Goal: Task Accomplishment & Management: Use online tool/utility

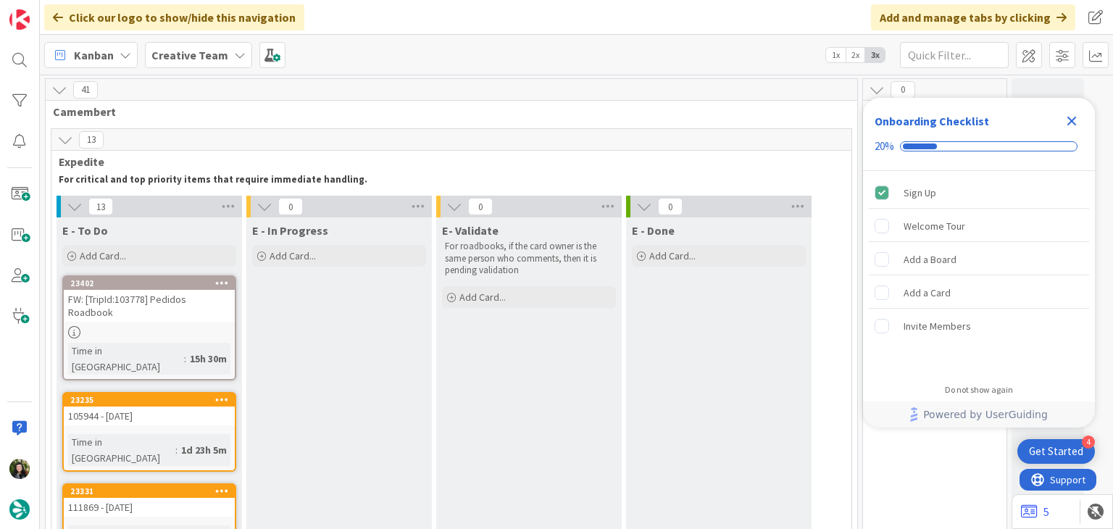
click at [1070, 118] on div "Onboarding Checklist 20%" at bounding box center [979, 134] width 232 height 73
click at [1069, 119] on div "Onboarding Checklist 20%" at bounding box center [979, 134] width 232 height 73
click at [1079, 122] on div "Close Checklist" at bounding box center [1071, 120] width 23 height 23
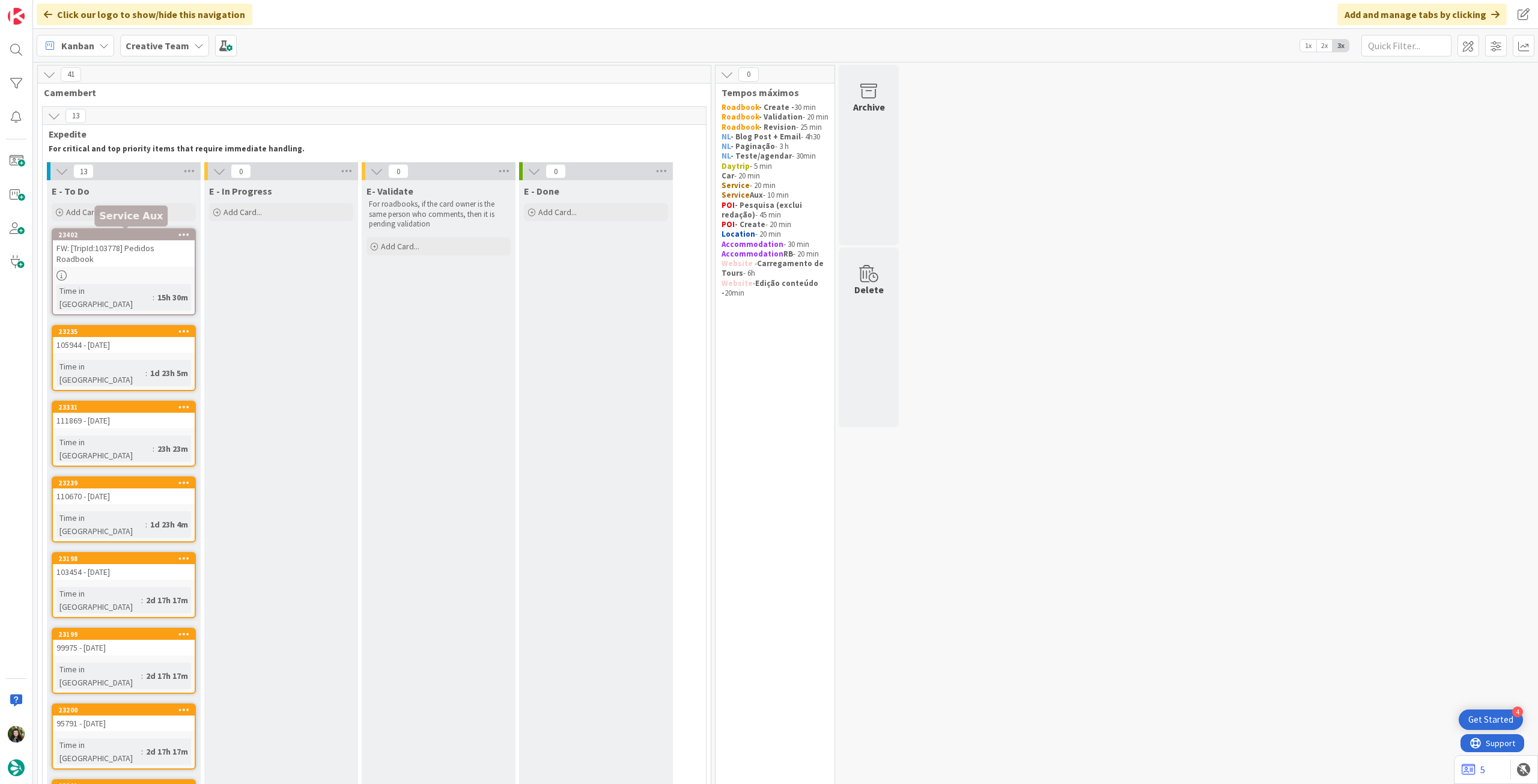
click at [90, 276] on div at bounding box center [124, 275] width 142 height 10
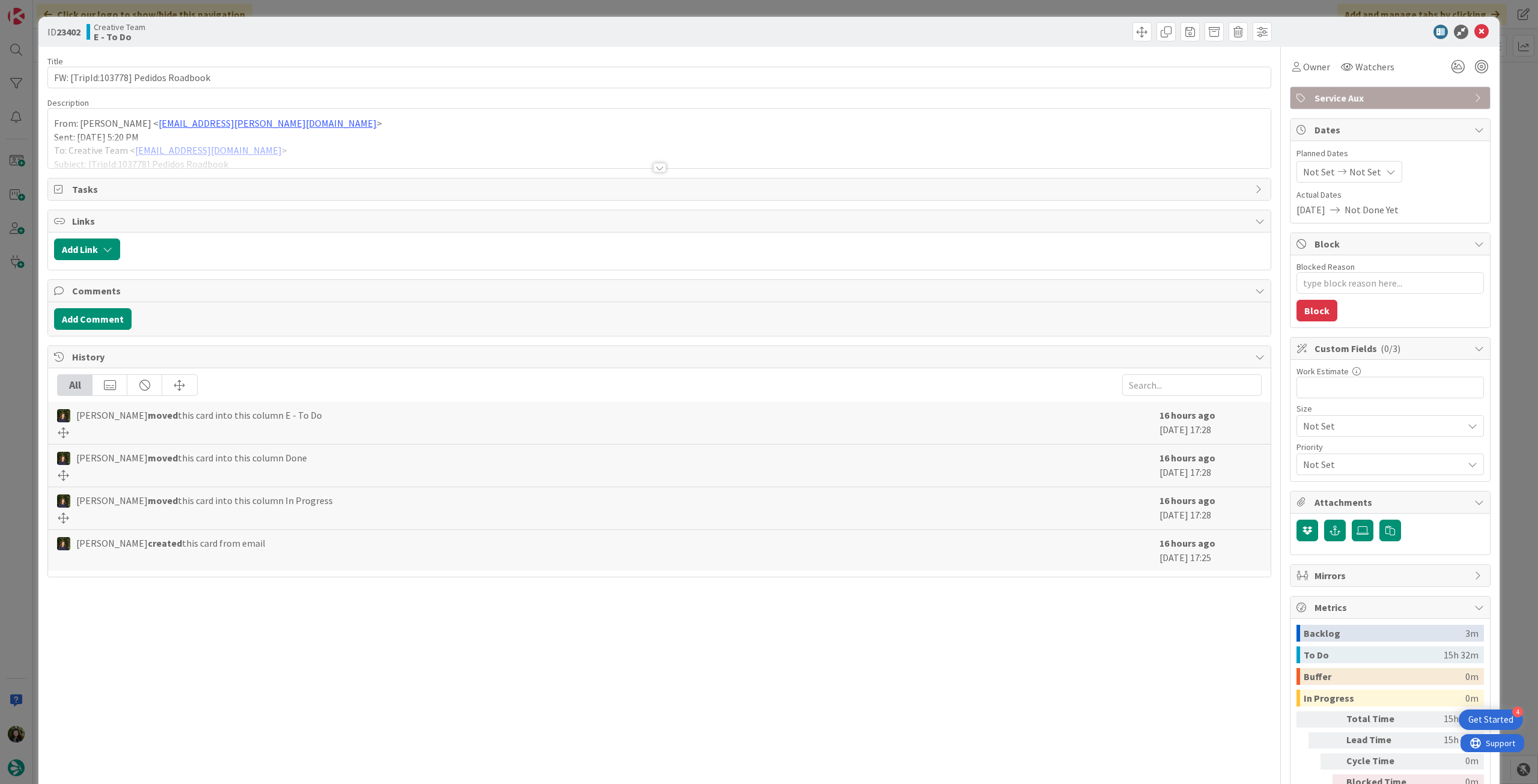
click at [321, 138] on div at bounding box center [659, 152] width 1223 height 31
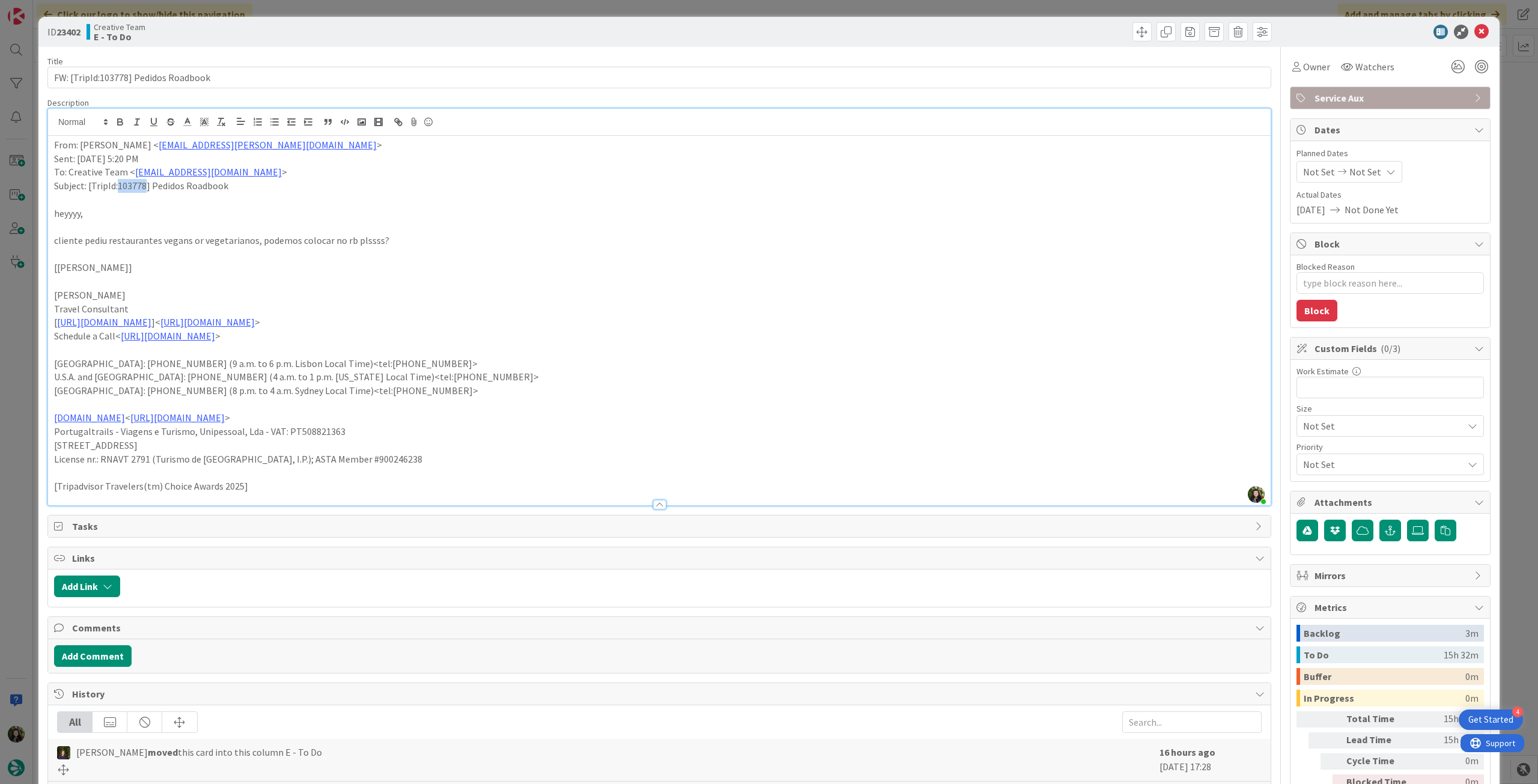
drag, startPoint x: 118, startPoint y: 184, endPoint x: 148, endPoint y: 186, distance: 30.1
click at [148, 186] on p "Subject: [TripId:103778] Pedidos Roadbook" at bounding box center [659, 186] width 1211 height 14
copy p "103778"
click at [922, 34] on icon at bounding box center [1481, 31] width 14 height 14
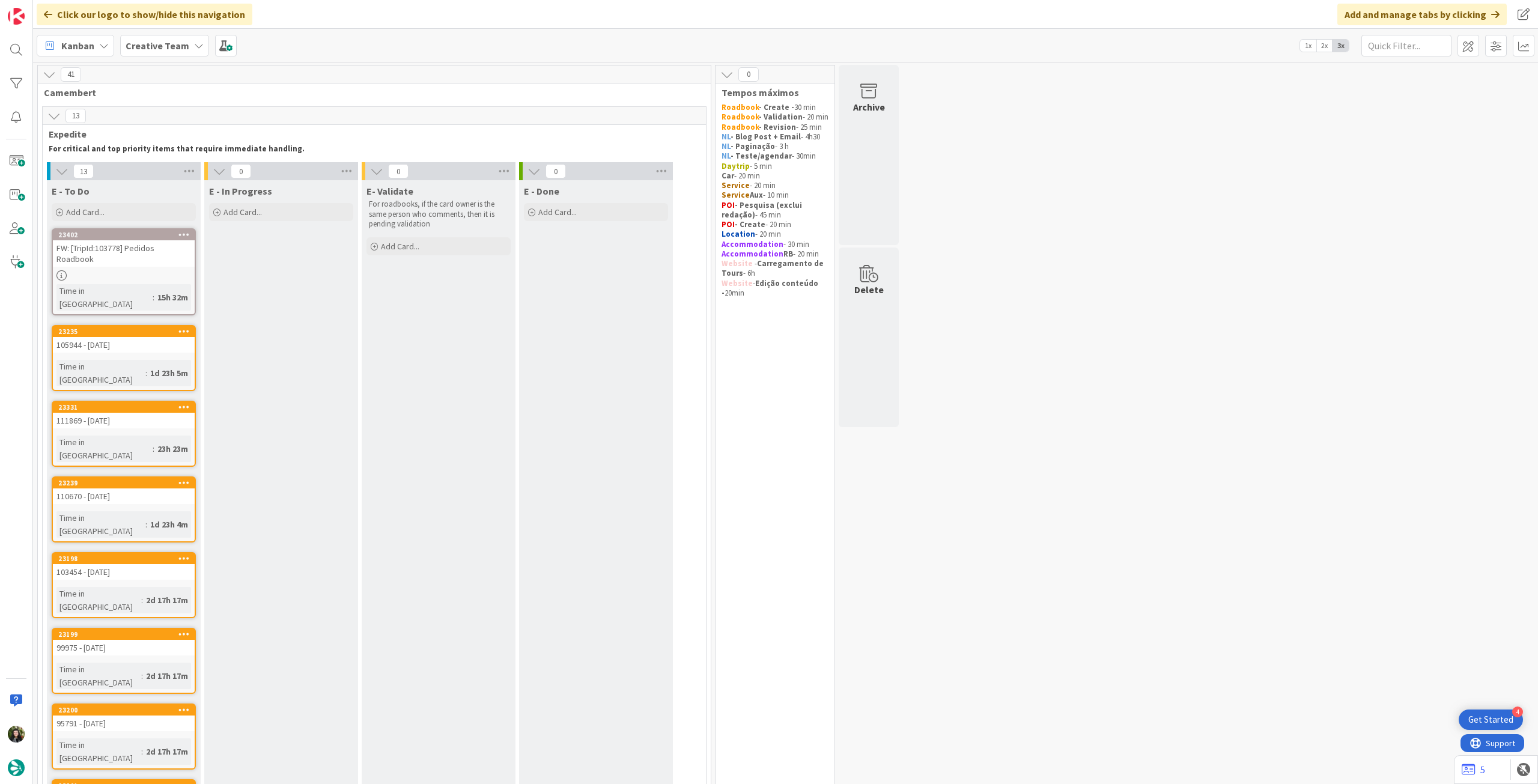
click at [182, 48] on b "Creative Team" at bounding box center [157, 46] width 64 height 12
click at [214, 169] on h4 "Creative Team - Análise" at bounding box center [216, 172] width 163 height 12
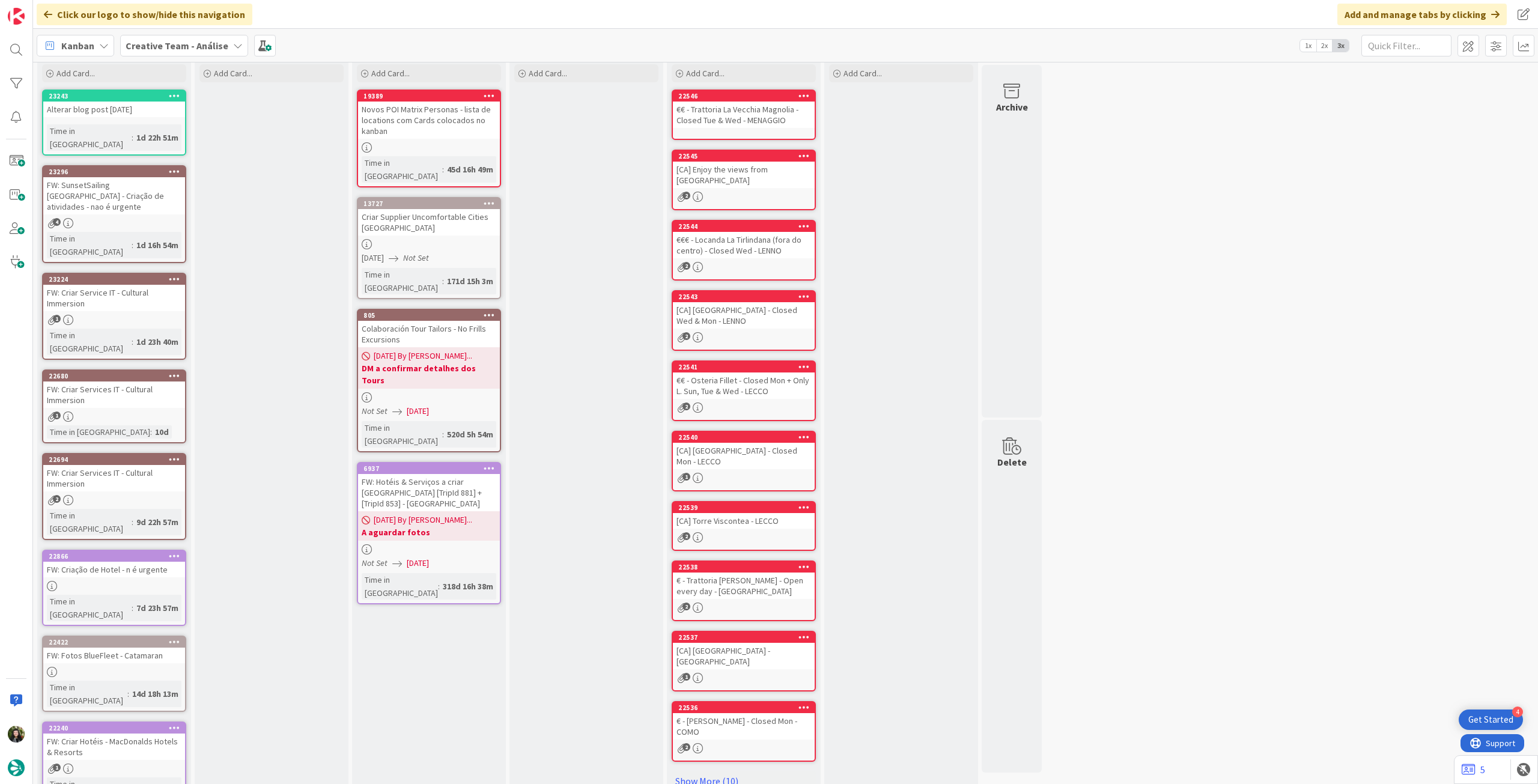
scroll to position [52, 0]
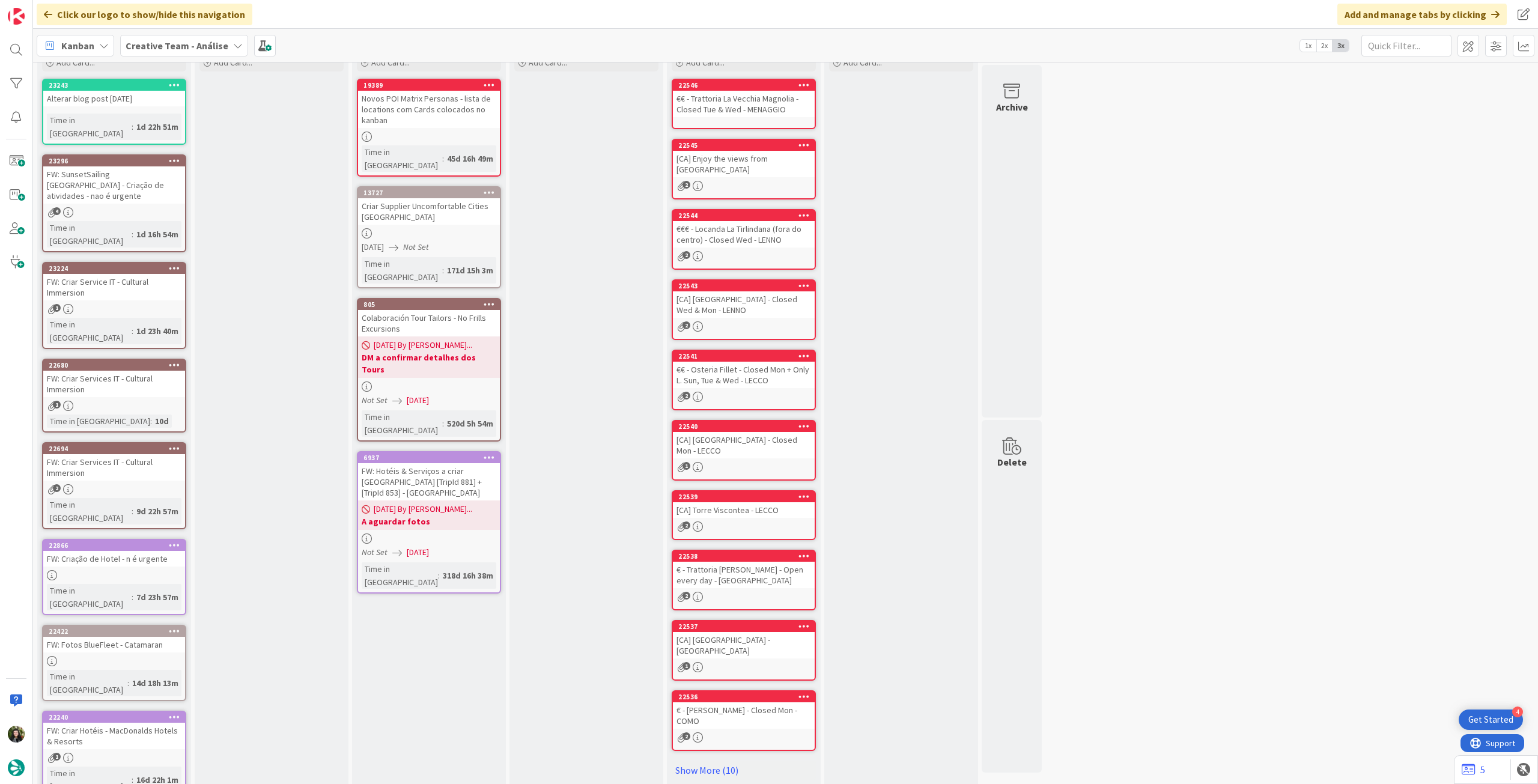
drag, startPoint x: 182, startPoint y: 49, endPoint x: 182, endPoint y: 58, distance: 9.0
click at [182, 58] on div "Kanban Creative Team - Análise 1x 2x 3x" at bounding box center [785, 46] width 1505 height 33
click at [187, 49] on b "Creative Team - Análise" at bounding box center [177, 46] width 103 height 12
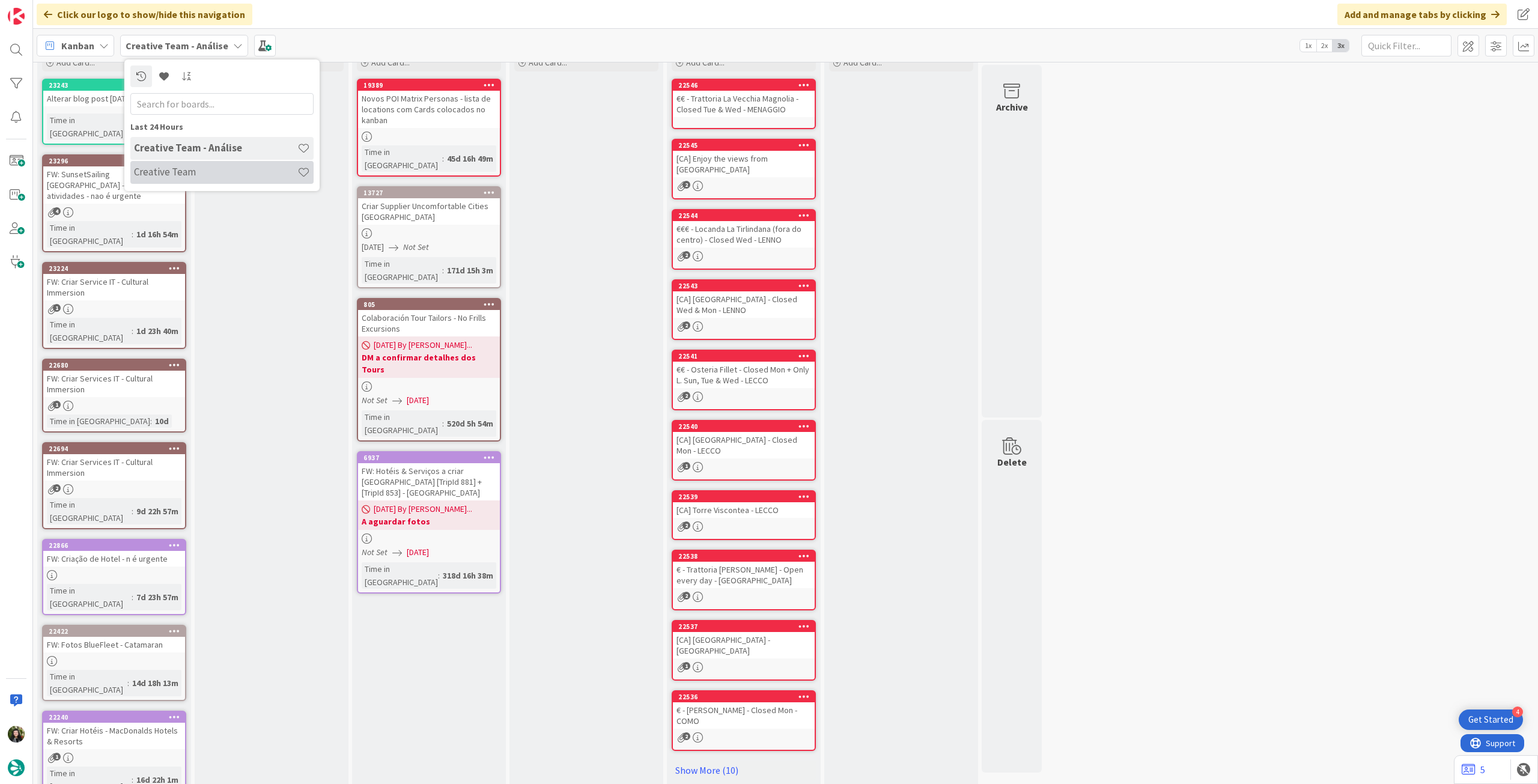
click at [174, 175] on h4 "Creative Team" at bounding box center [216, 172] width 163 height 12
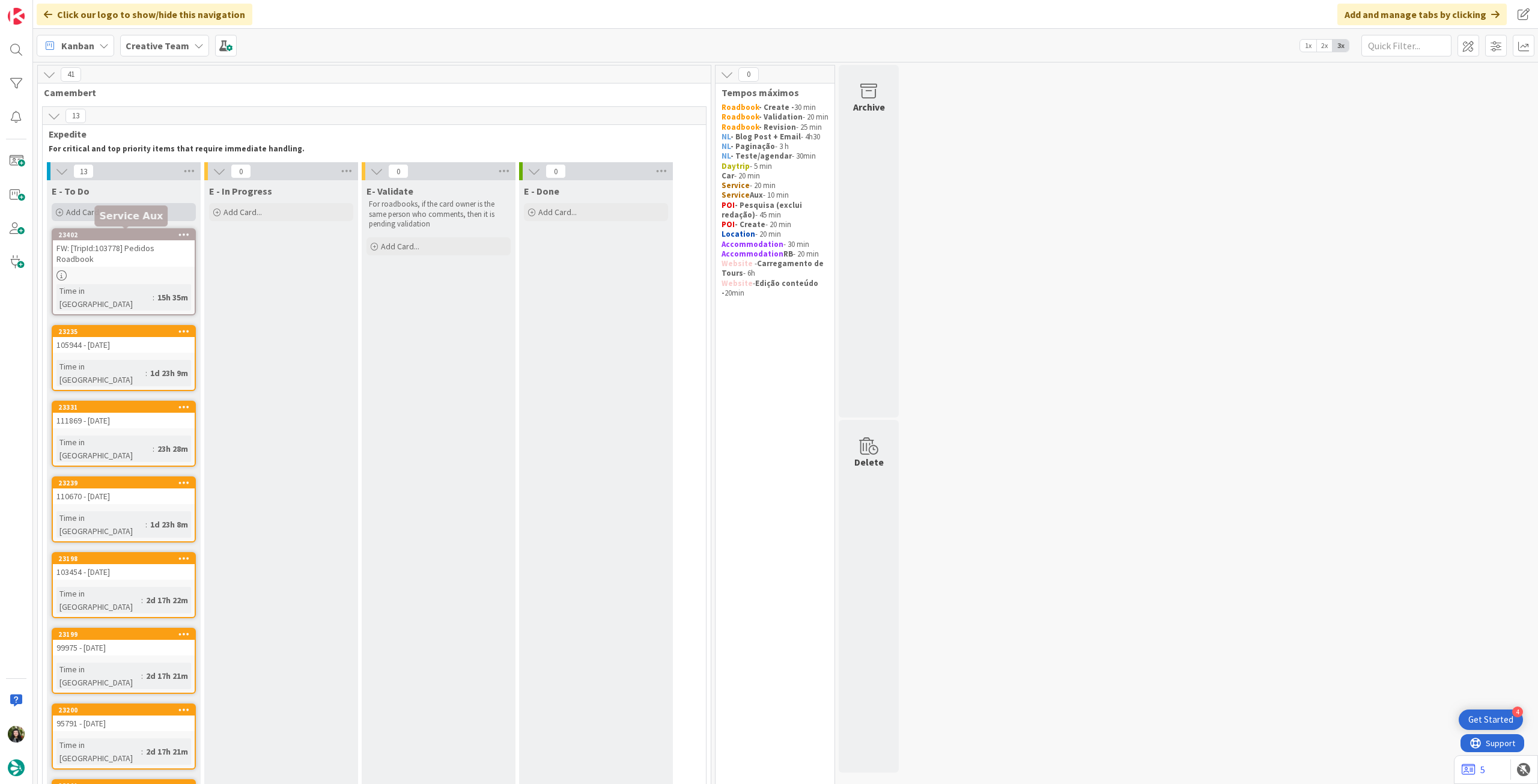
click at [98, 215] on span "Add Card..." at bounding box center [85, 211] width 38 height 11
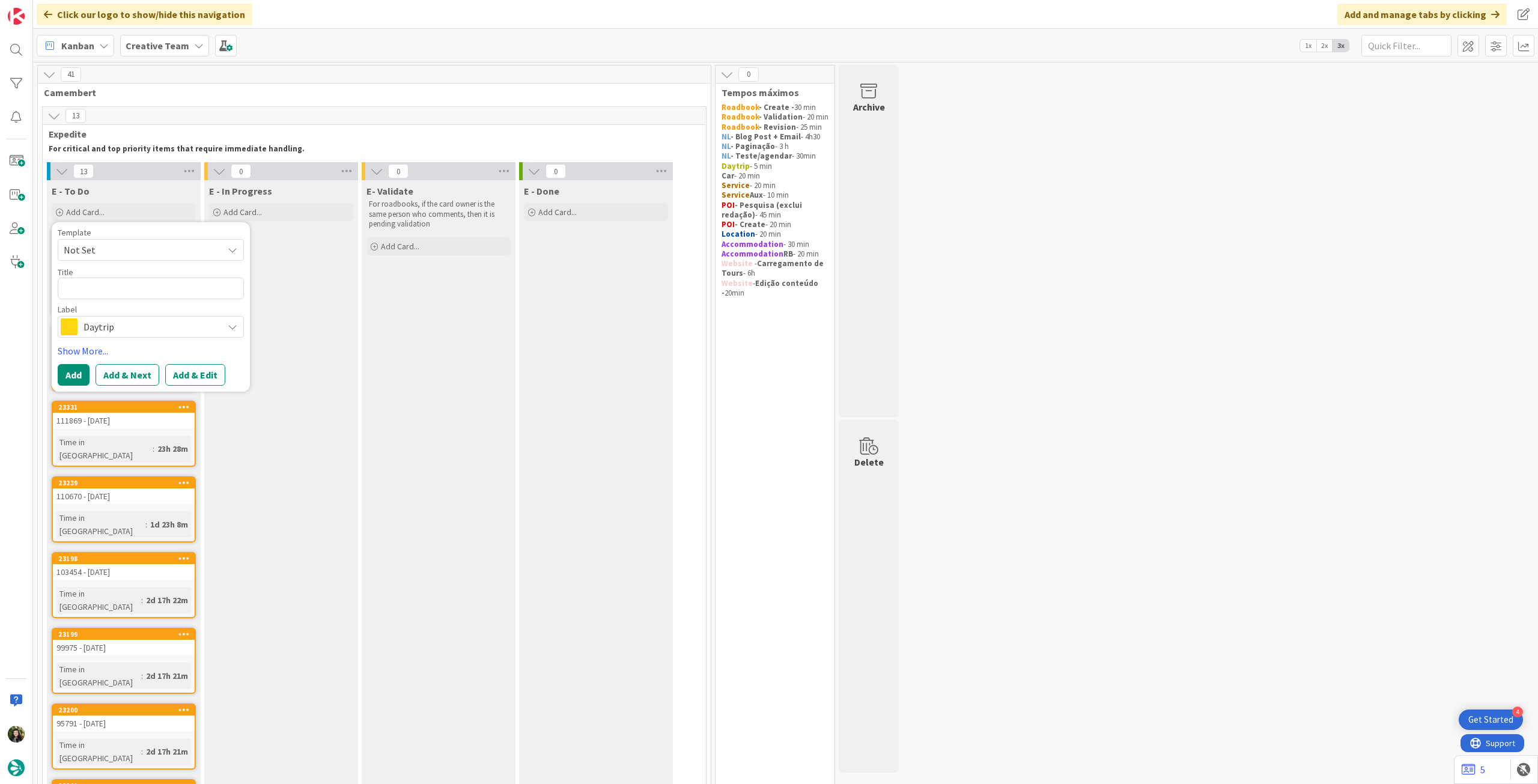
click at [141, 322] on span "Daytrip" at bounding box center [150, 327] width 133 height 17
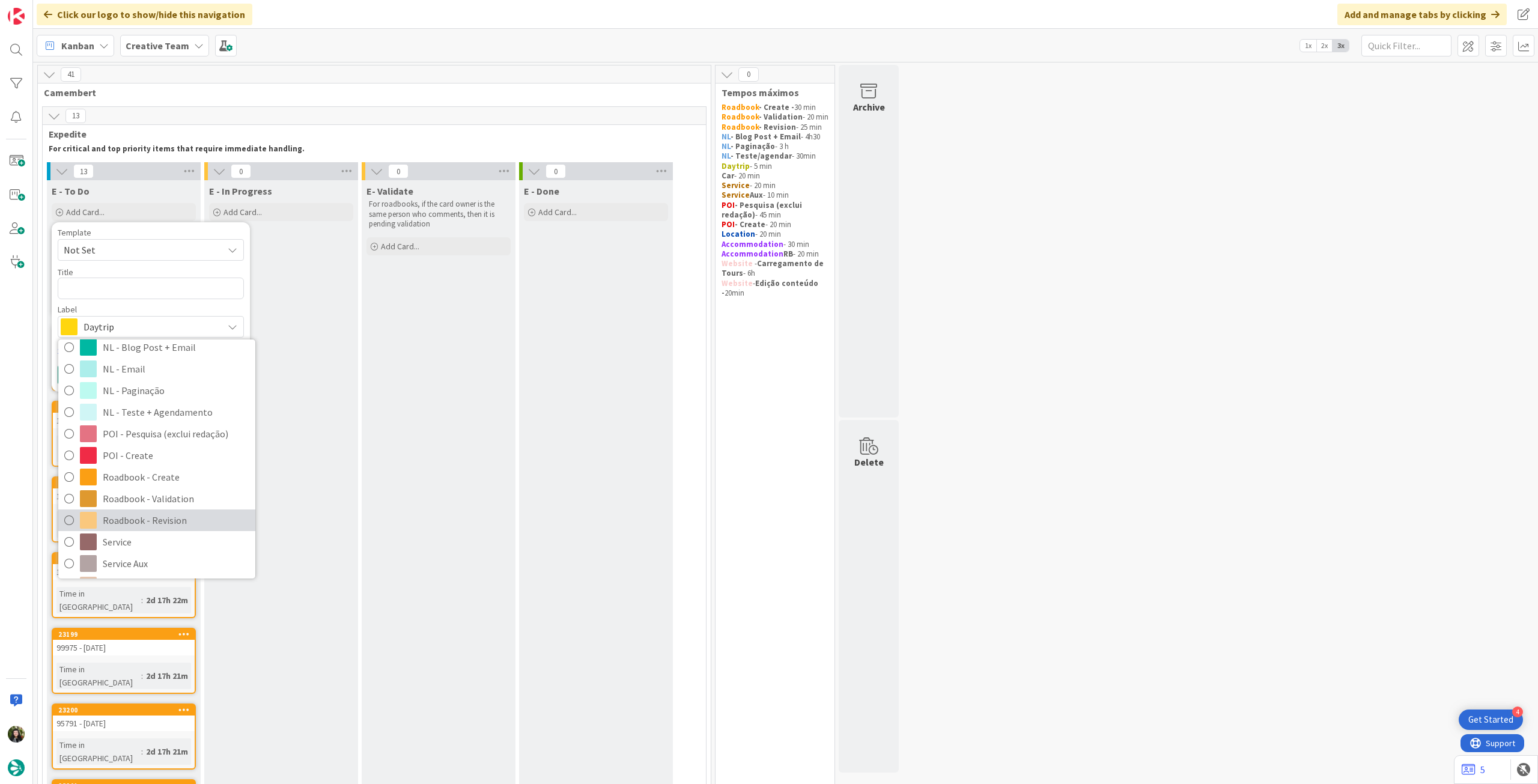
scroll to position [160, 0]
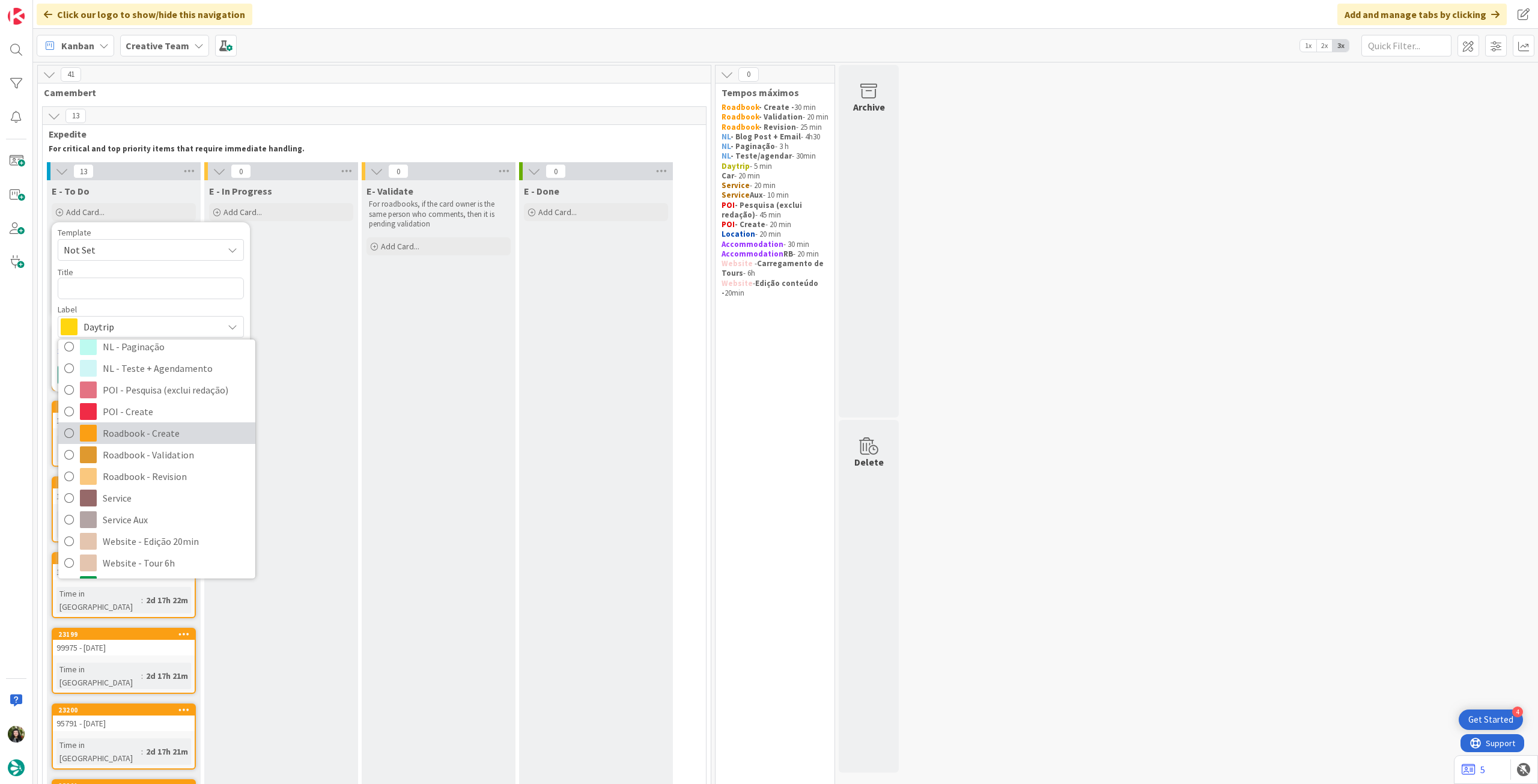
click at [172, 427] on span "Roadbook - Create" at bounding box center [176, 433] width 147 height 18
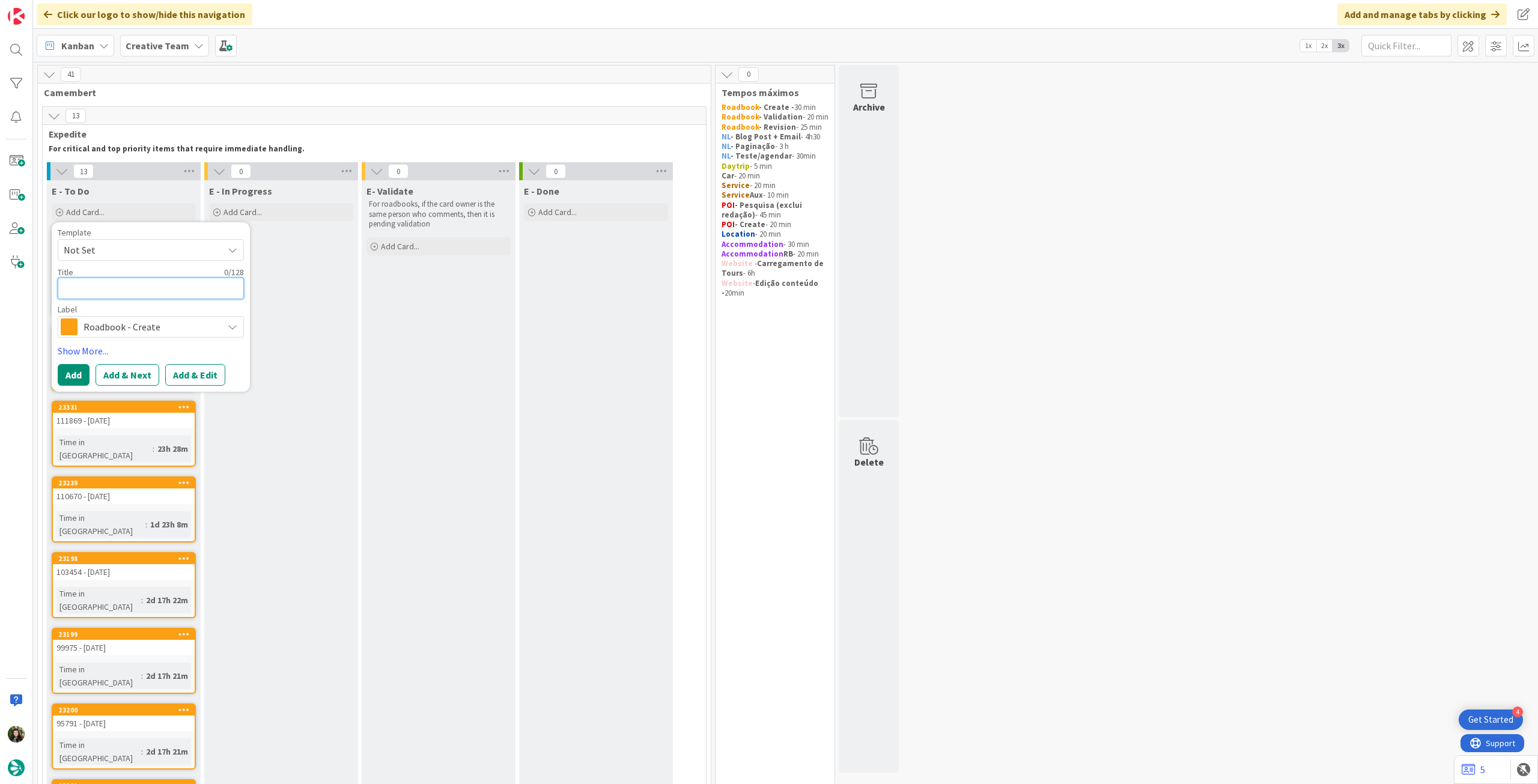
click at [148, 285] on textarea at bounding box center [151, 288] width 187 height 22
paste textarea "95272"
type textarea "x"
type textarea "95272"
click at [64, 375] on button "Add" at bounding box center [74, 375] width 32 height 22
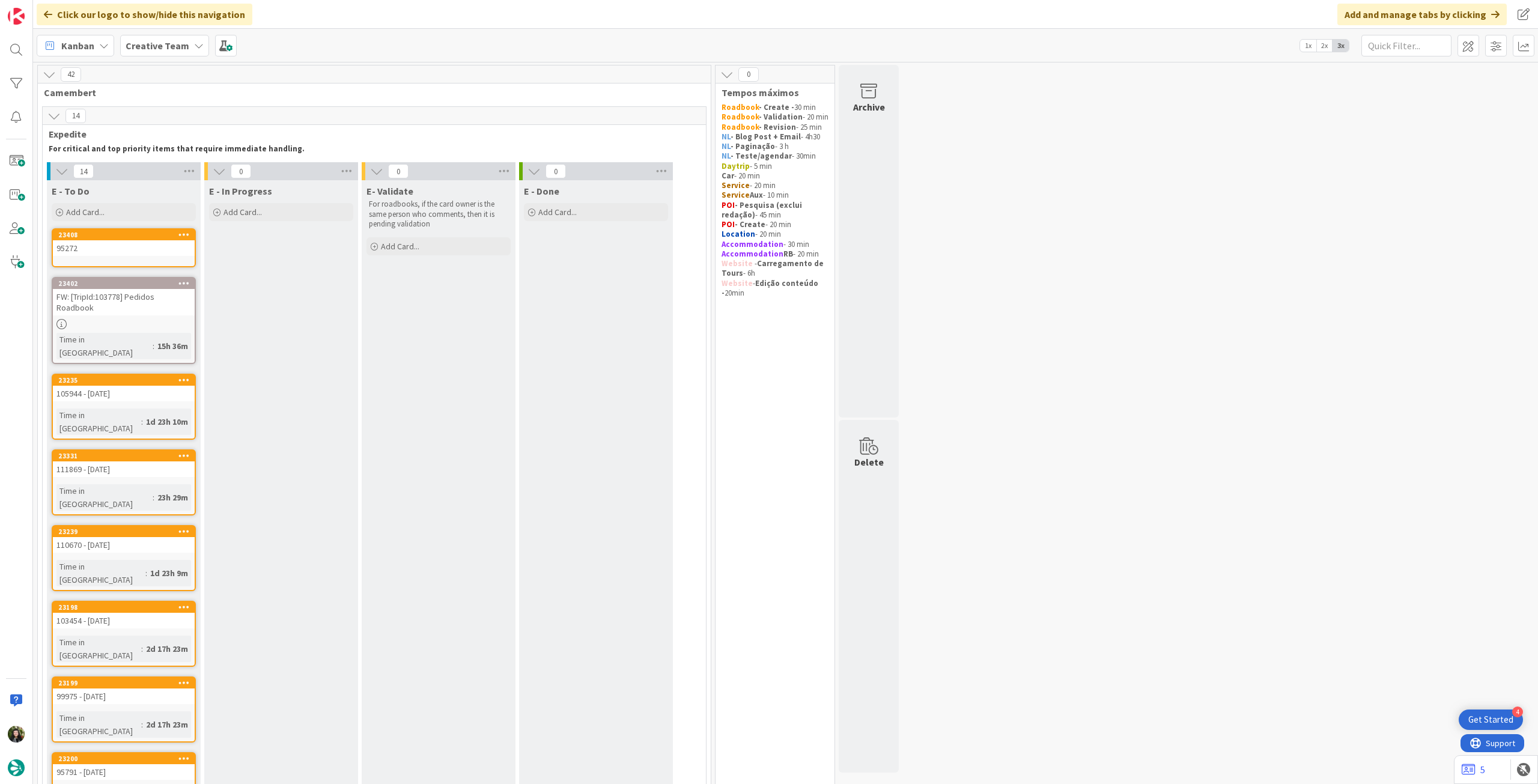
click at [136, 254] on div "95272" at bounding box center [124, 248] width 142 height 16
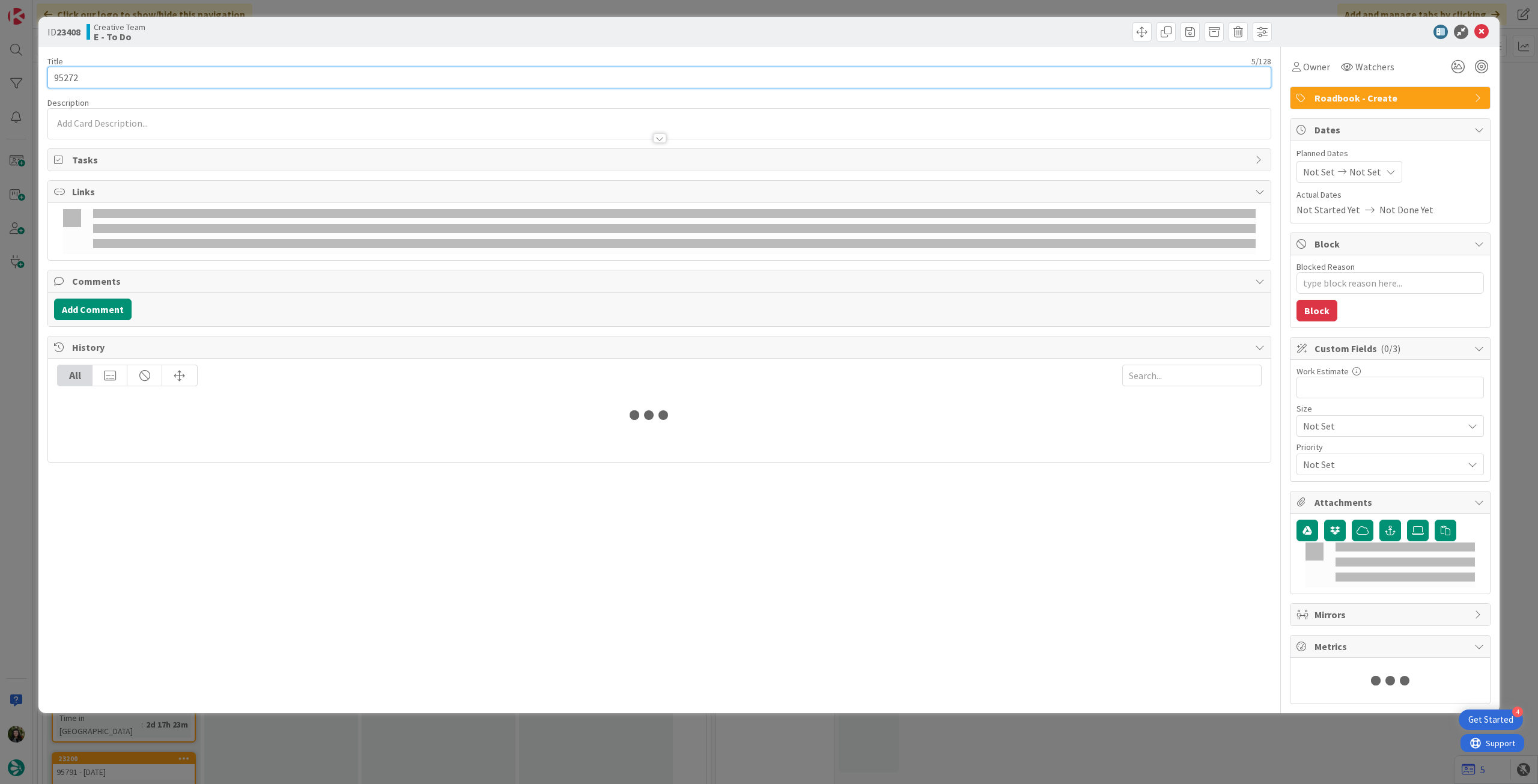
click at [172, 78] on input "95272" at bounding box center [659, 77] width 1224 height 22
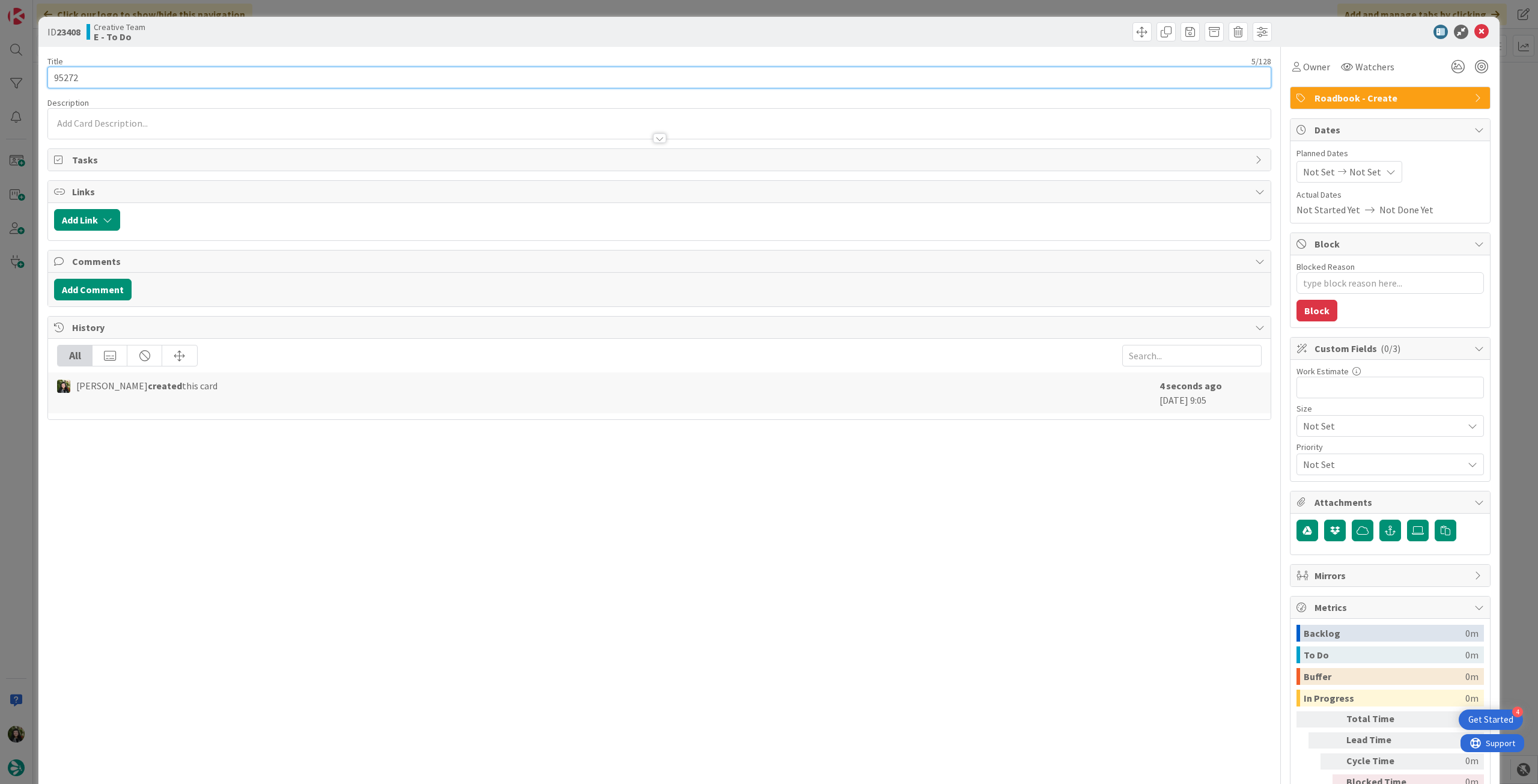
type textarea "x"
type input "95272-"
type textarea "x"
type input "95272-"
type textarea "x"
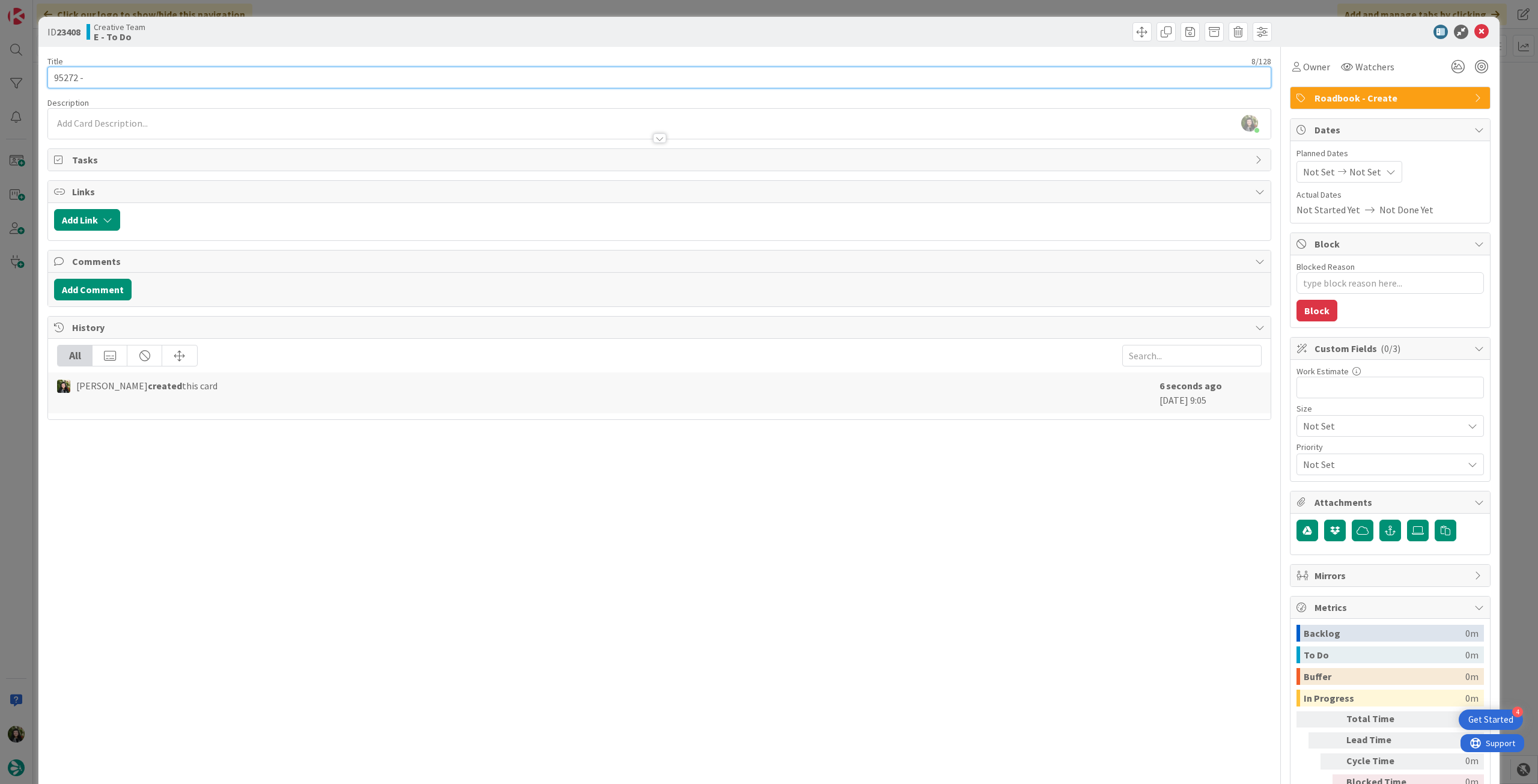
type input "95272 - 2"
type textarea "x"
type input "95272 - 2 op"
type textarea "x"
type input "95272 - 2 opc"
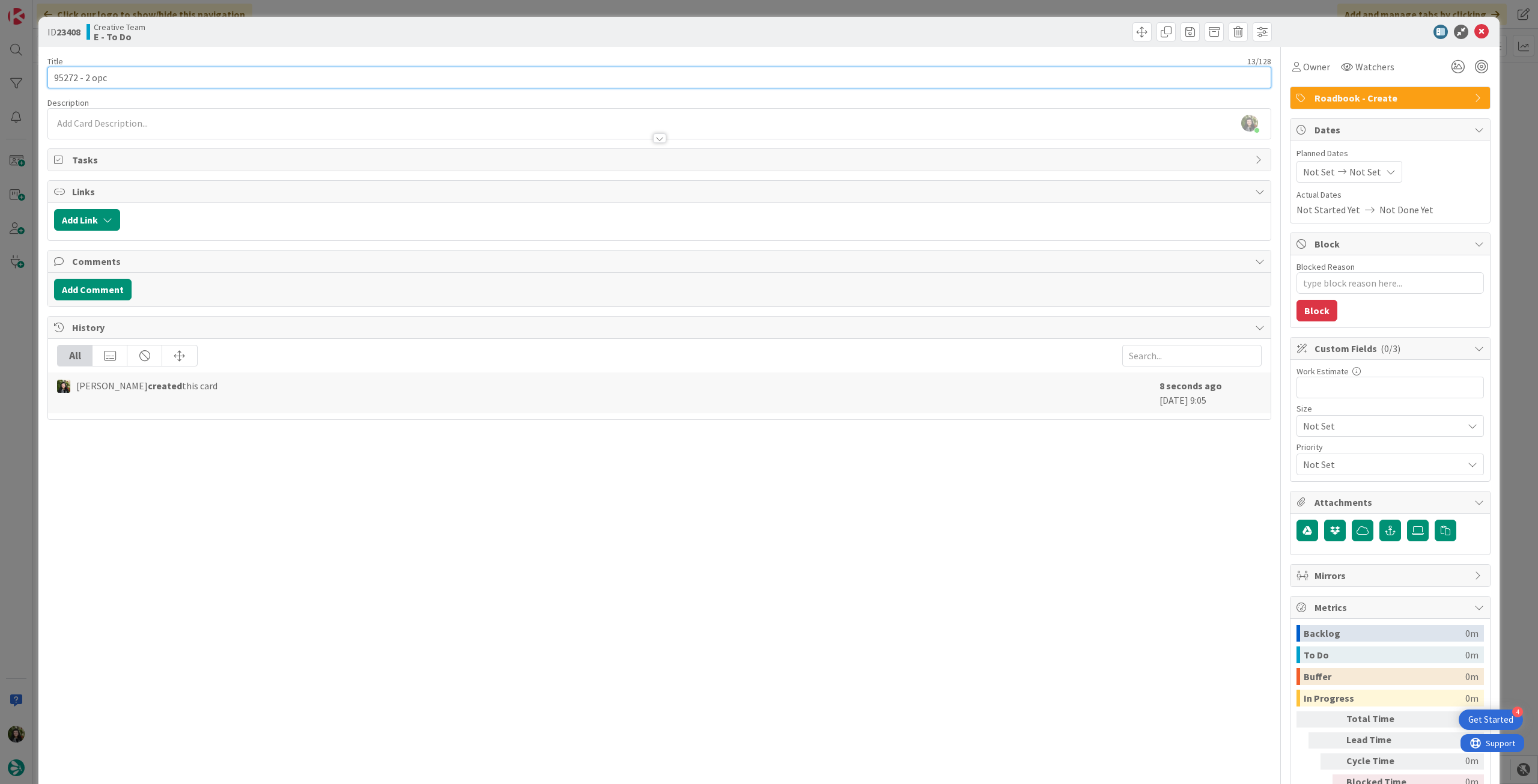
type textarea "x"
type input "95272 - 2 o"
type textarea "x"
type input "95272 - [DATE]"
type textarea "x"
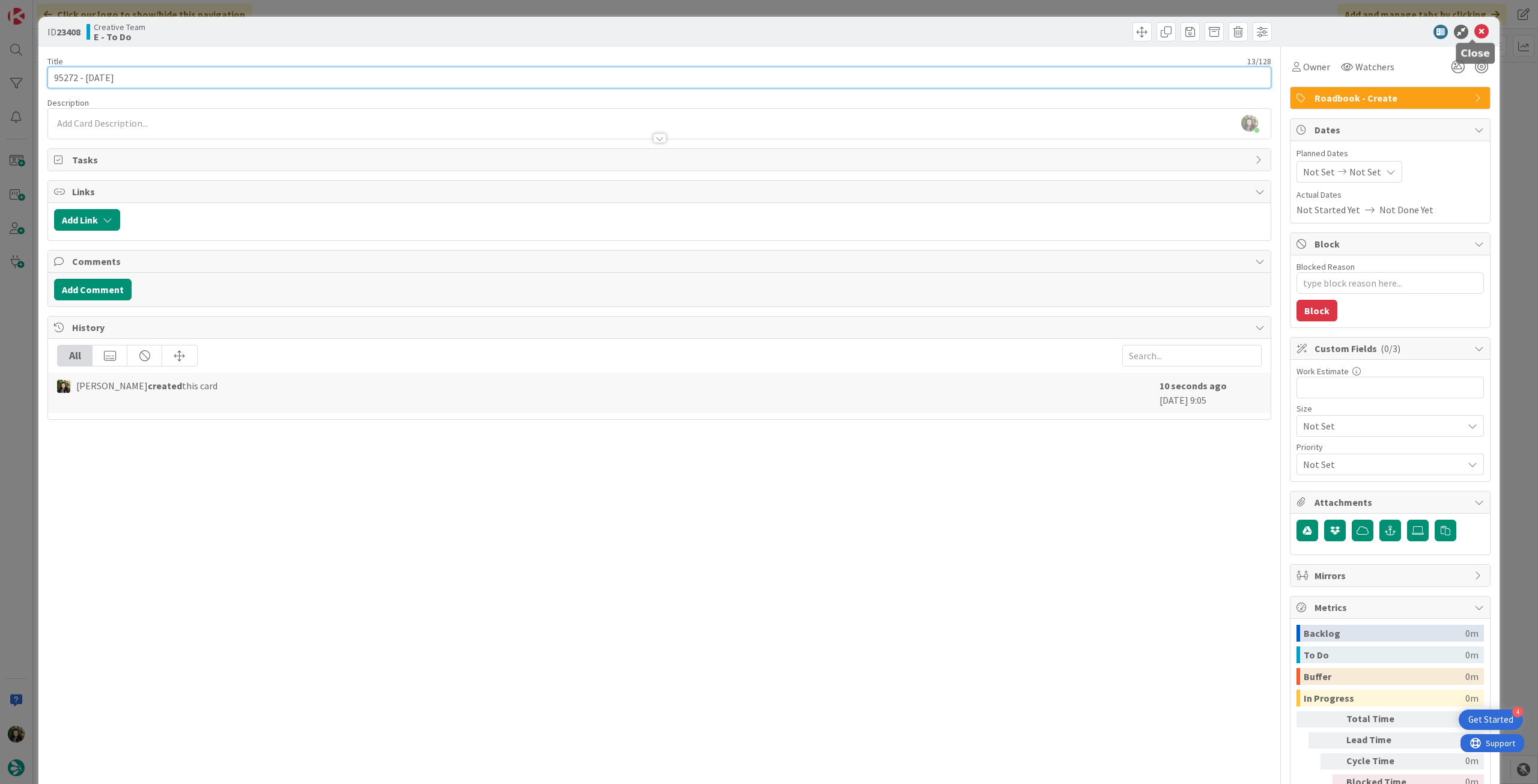
type input "95272 - [DATE]"
click at [922, 31] on icon at bounding box center [1481, 31] width 14 height 14
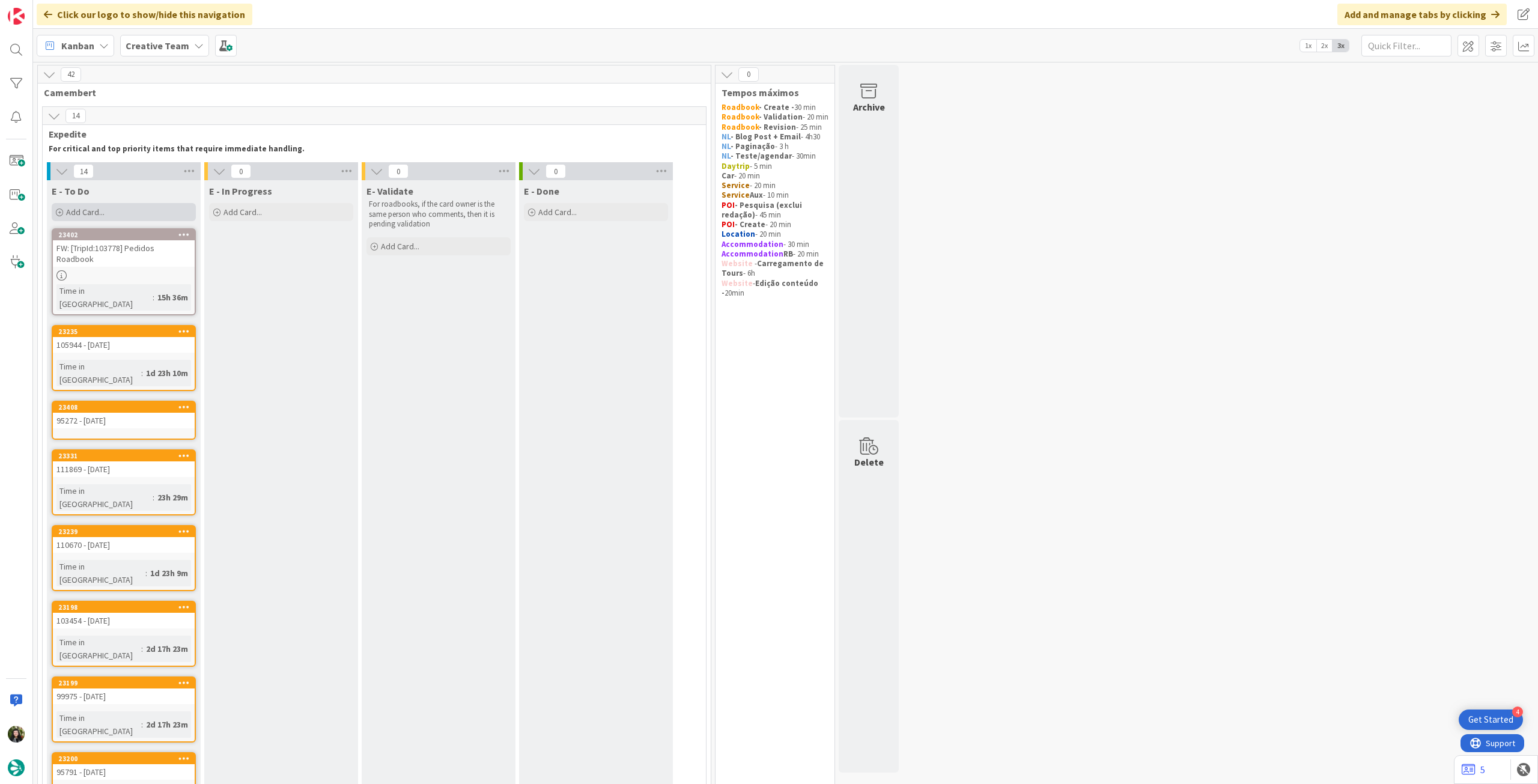
click at [130, 214] on div "Add Card..." at bounding box center [124, 212] width 144 height 18
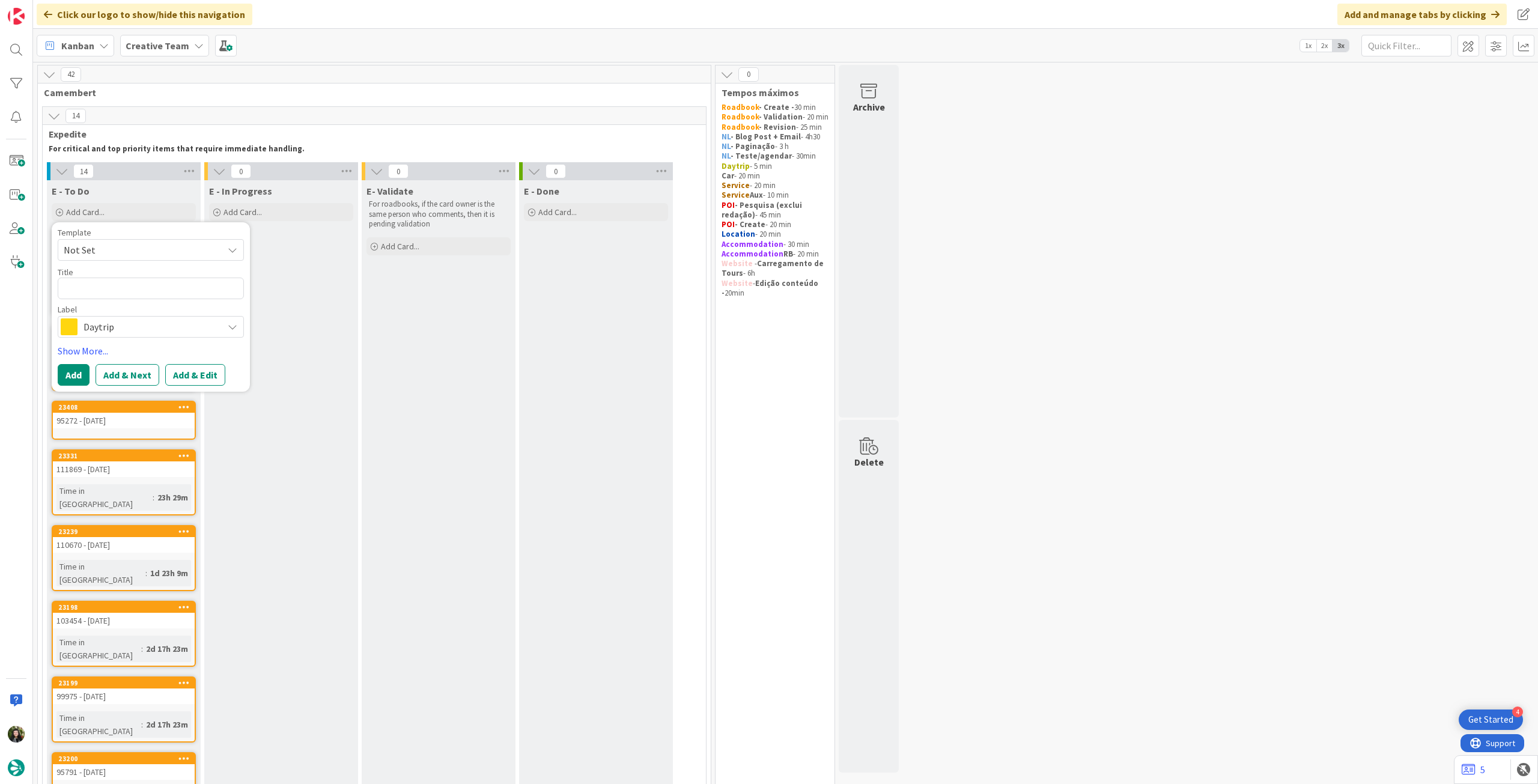
click at [162, 313] on div "Label" at bounding box center [151, 309] width 187 height 8
click at [158, 322] on span "Daytrip" at bounding box center [150, 327] width 133 height 17
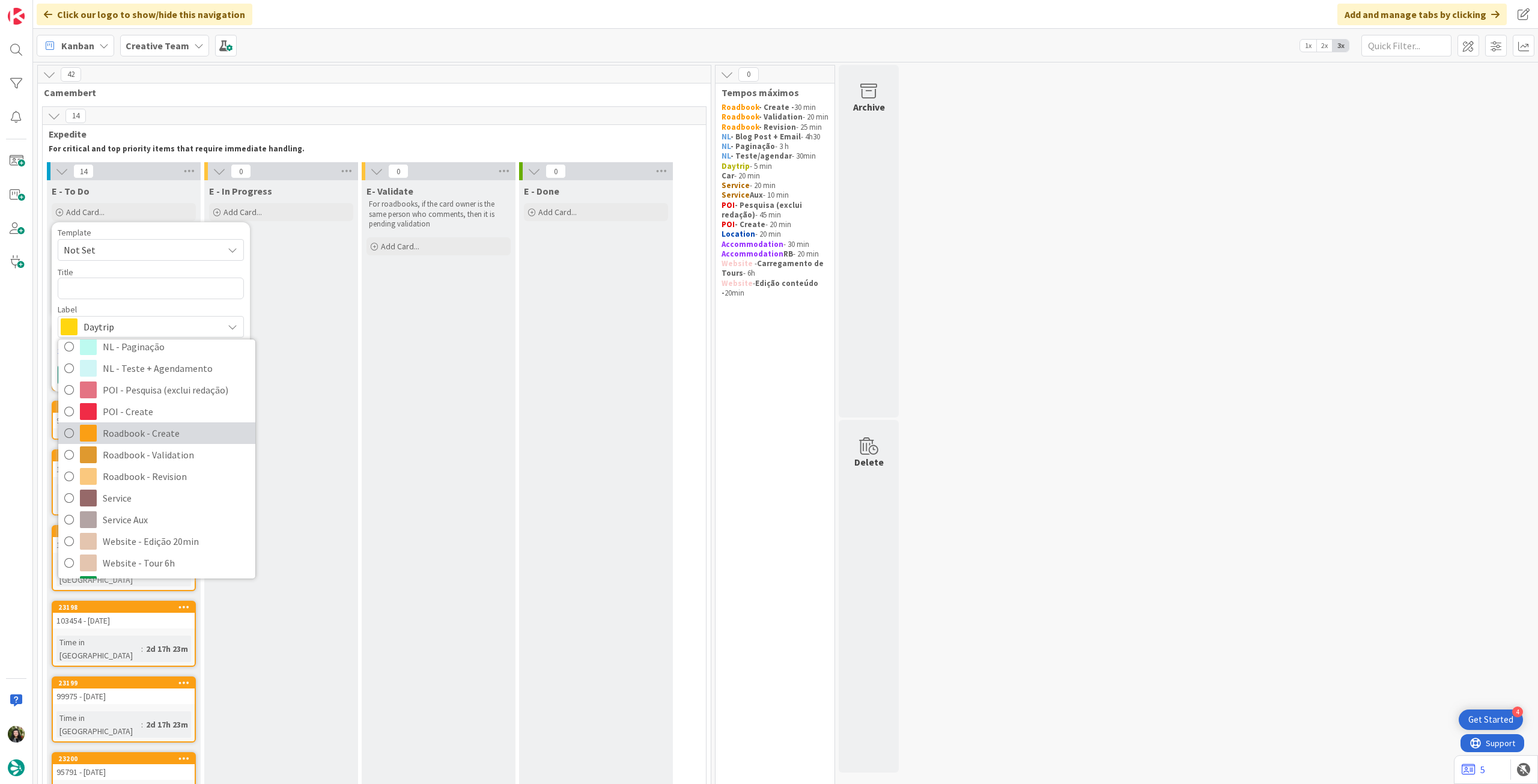
drag, startPoint x: 160, startPoint y: 435, endPoint x: 160, endPoint y: 385, distance: 50.0
click at [160, 435] on span "Roadbook - Create" at bounding box center [176, 433] width 147 height 18
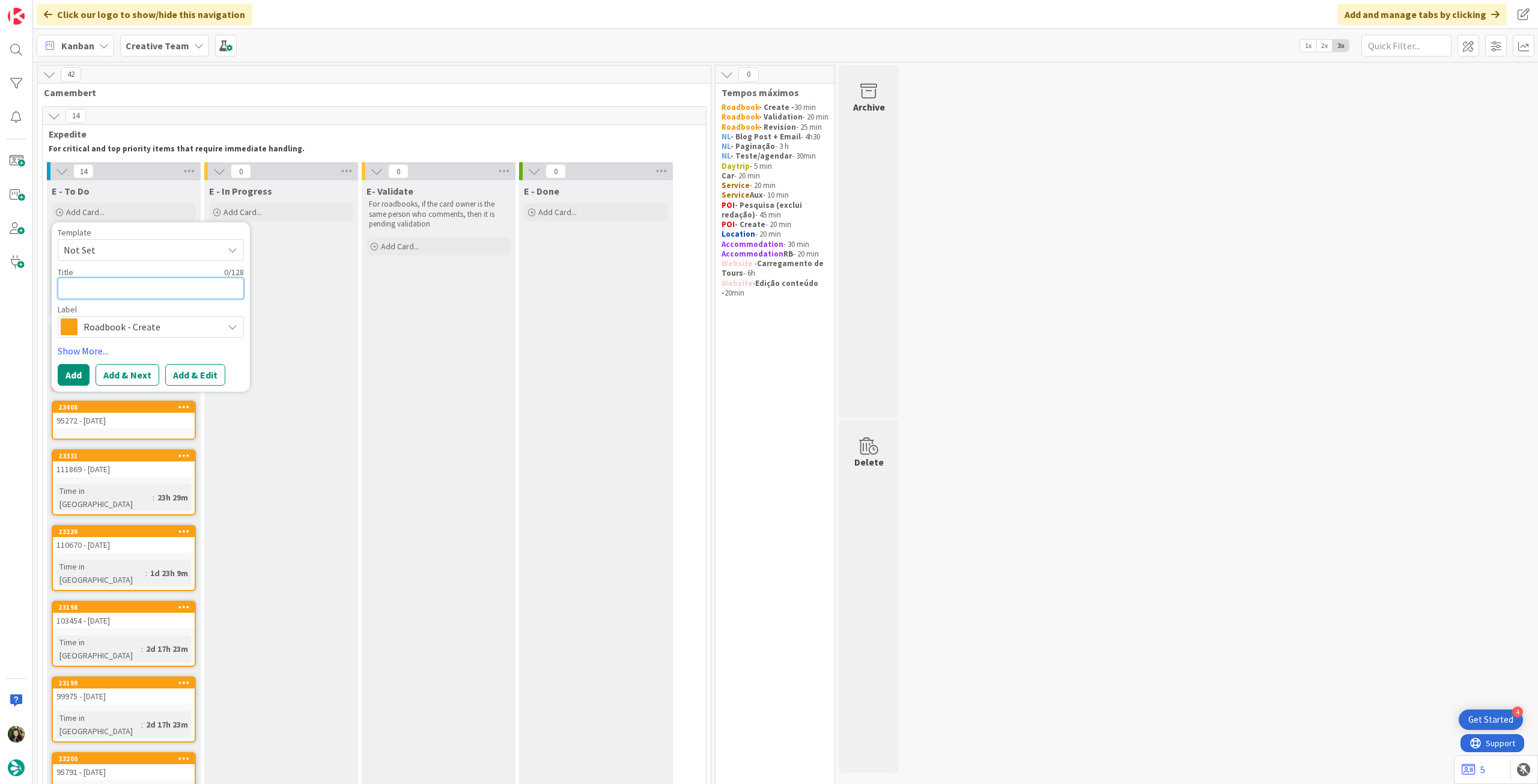
click at [154, 288] on textarea at bounding box center [151, 288] width 187 height 22
paste textarea "96331"
type textarea "x"
type textarea "96331"
type textarea "x"
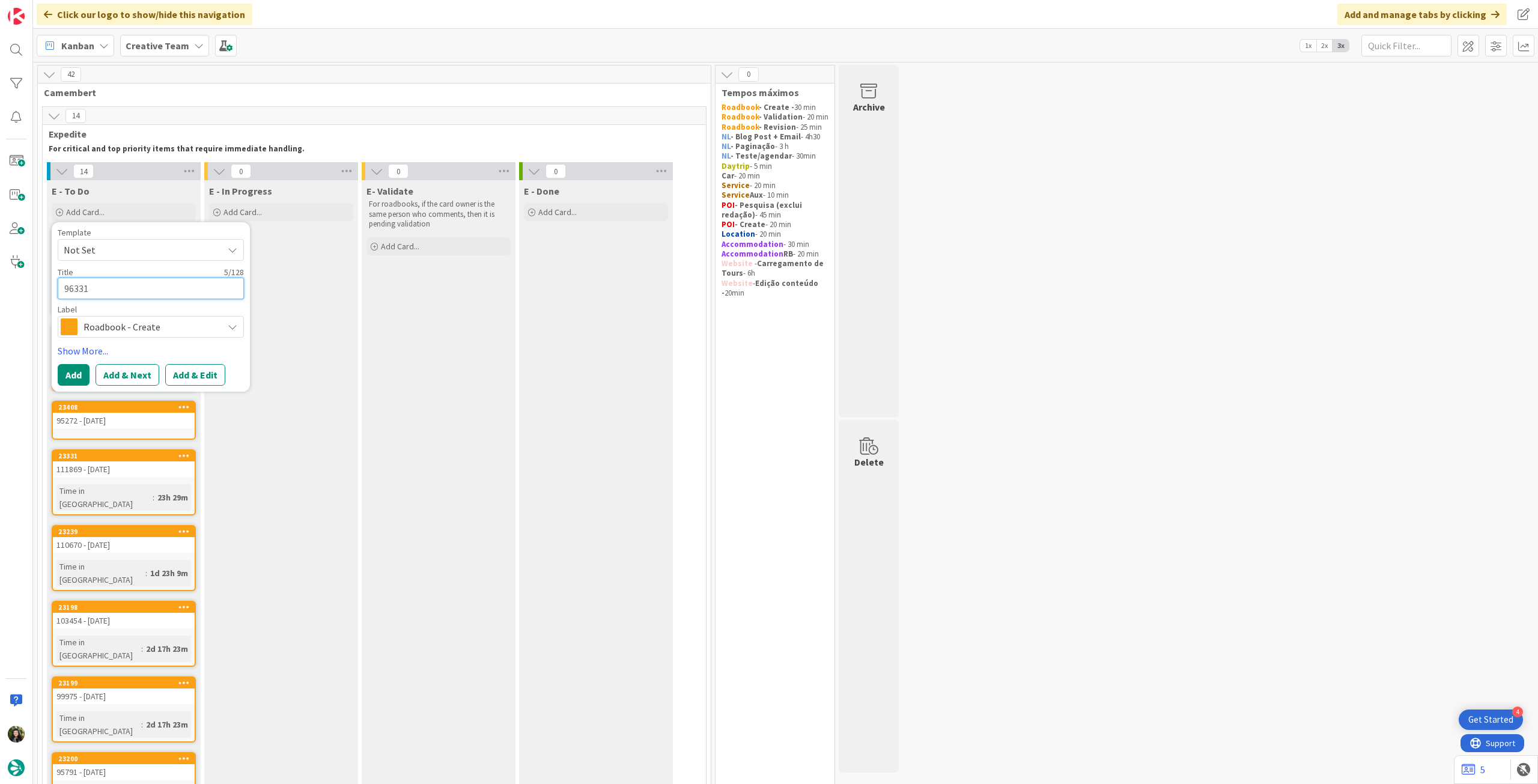
type textarea "96331"
type textarea "x"
type textarea "96331 -"
type textarea "x"
type textarea "96331 -"
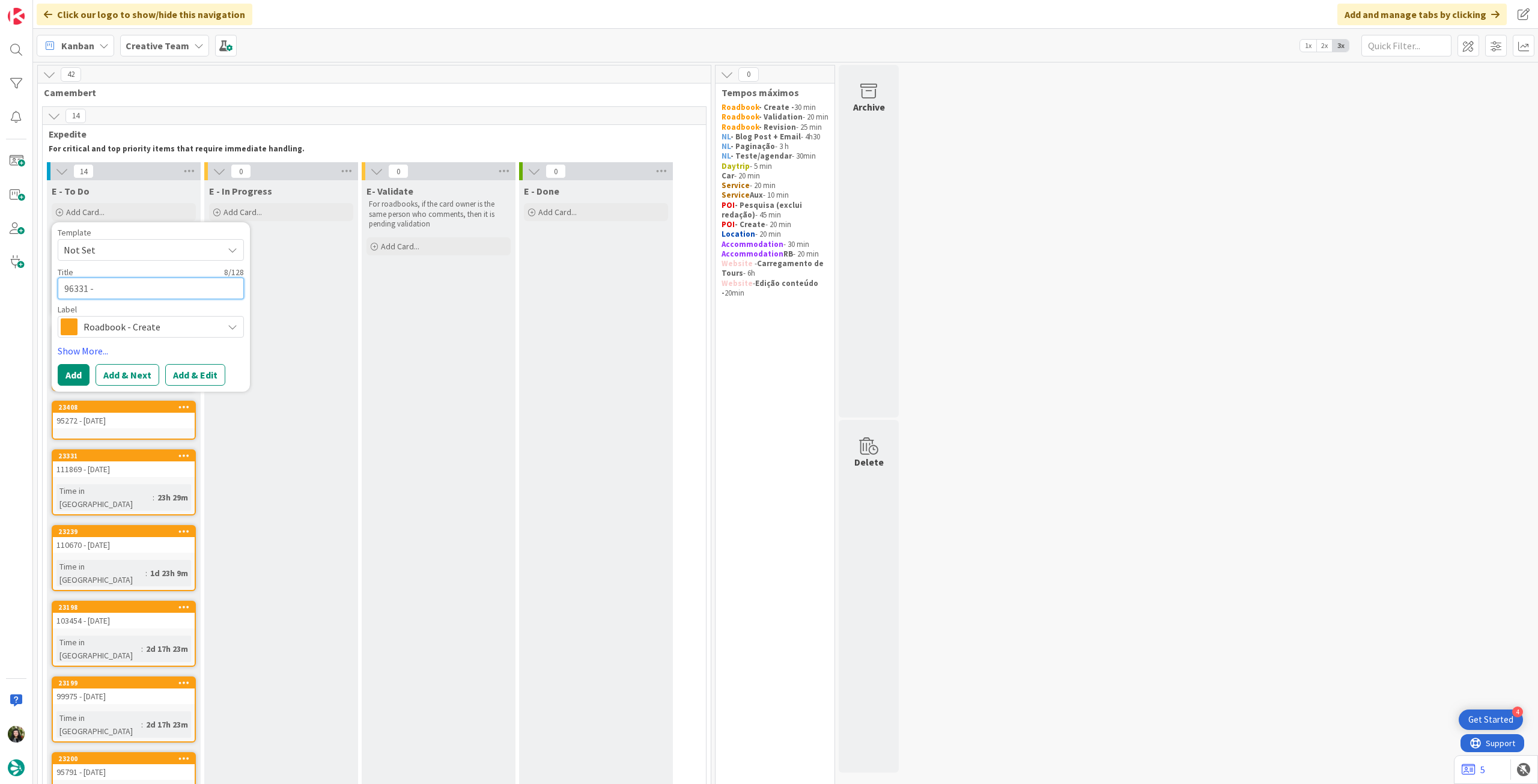
type textarea "x"
type textarea "96331 - 2"
type textarea "x"
type textarea "96331 - 2"
type textarea "x"
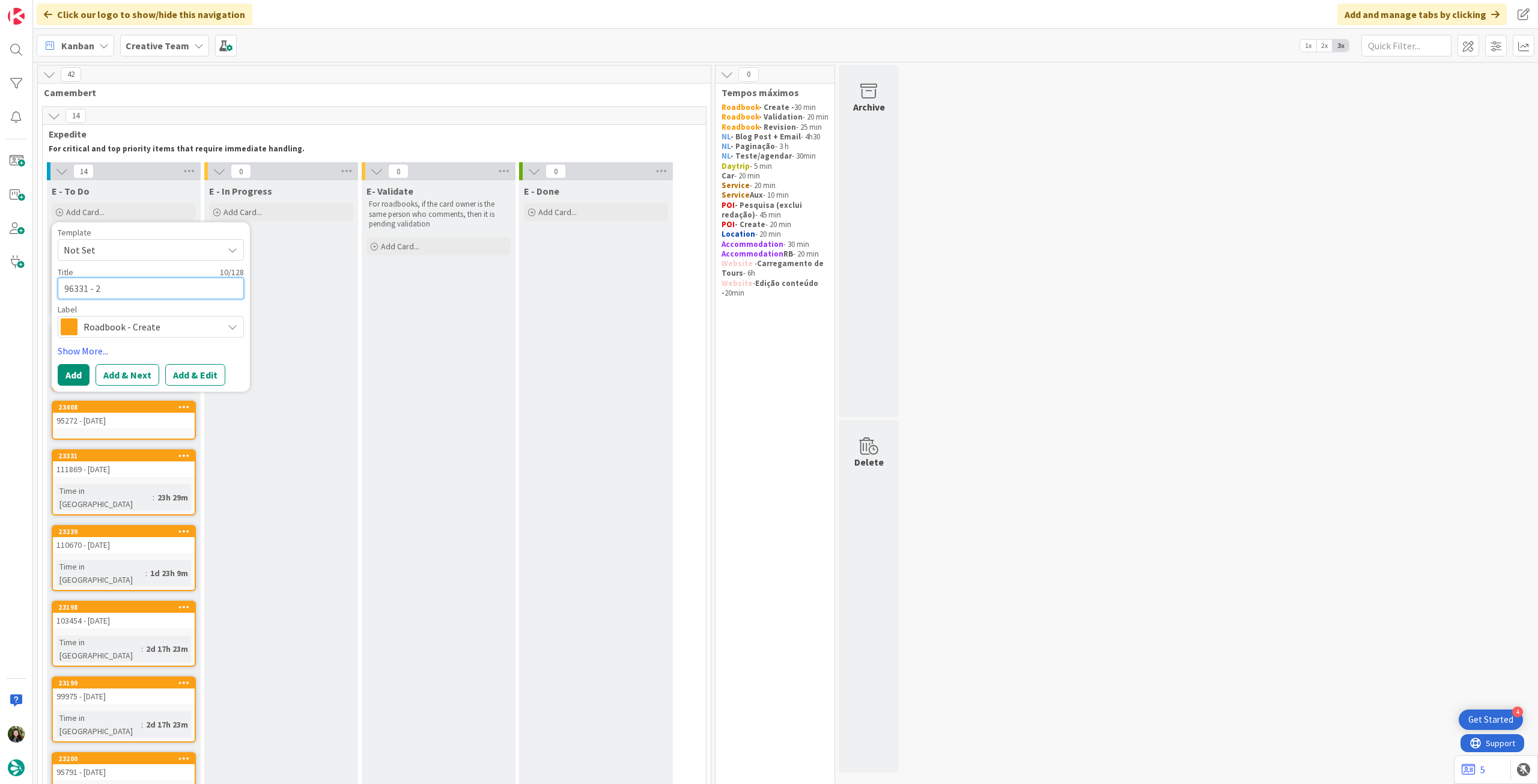
type textarea "96331 - 2 o"
type textarea "x"
type textarea "96331 - 2 oc"
type textarea "x"
type textarea "96331 - [DATE]"
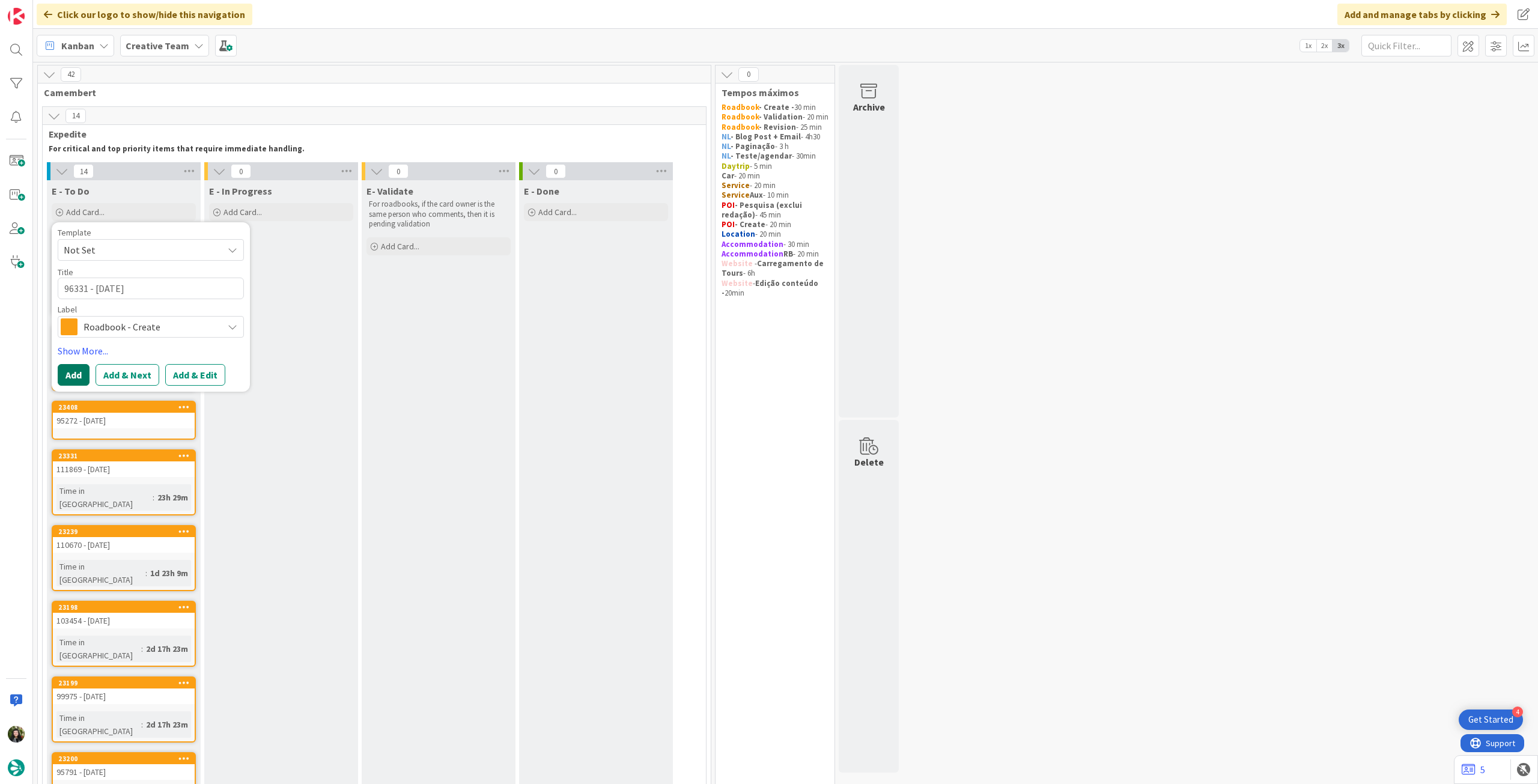
click at [72, 369] on button "Add" at bounding box center [74, 375] width 32 height 22
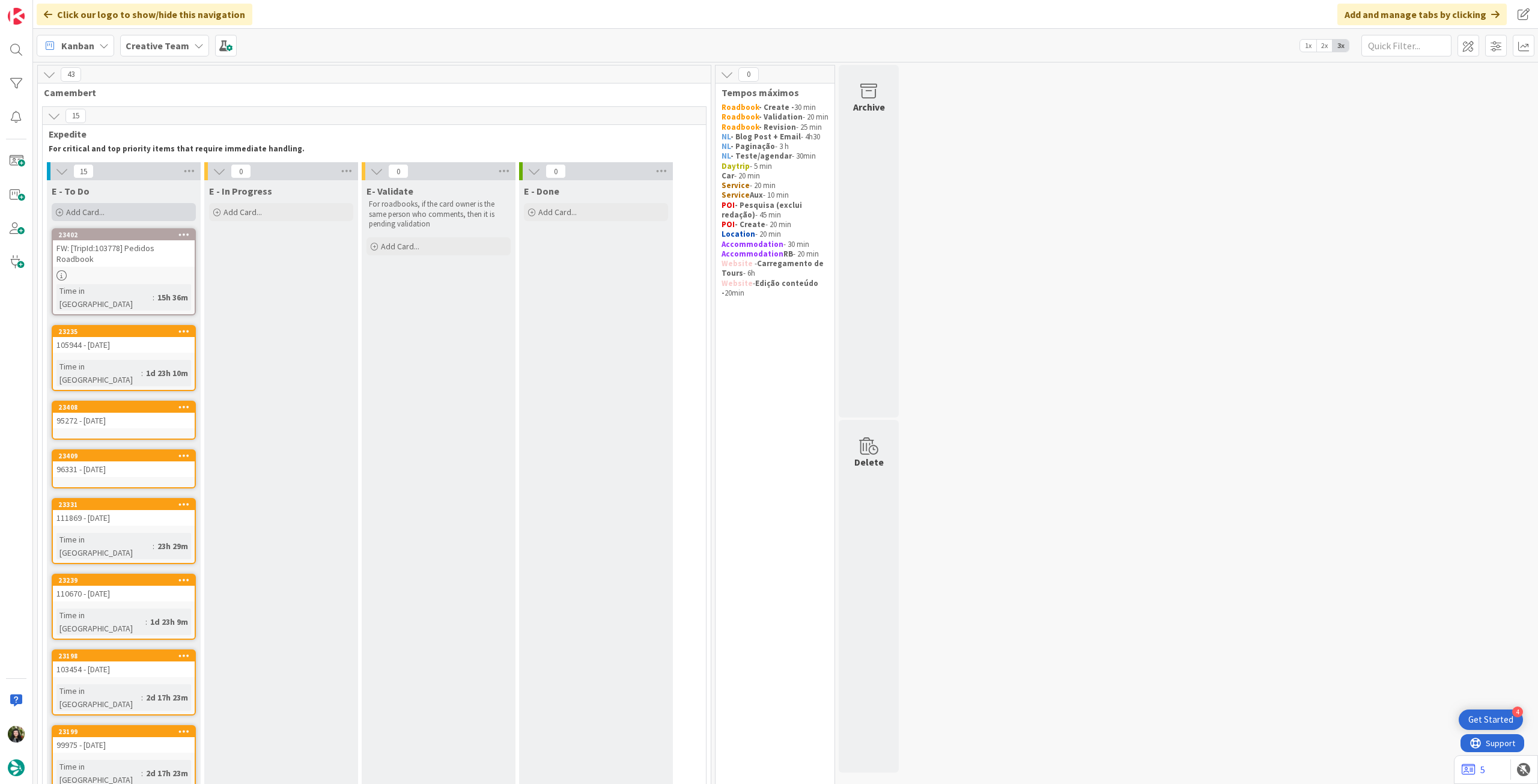
click at [109, 213] on div "Add Card..." at bounding box center [124, 212] width 144 height 18
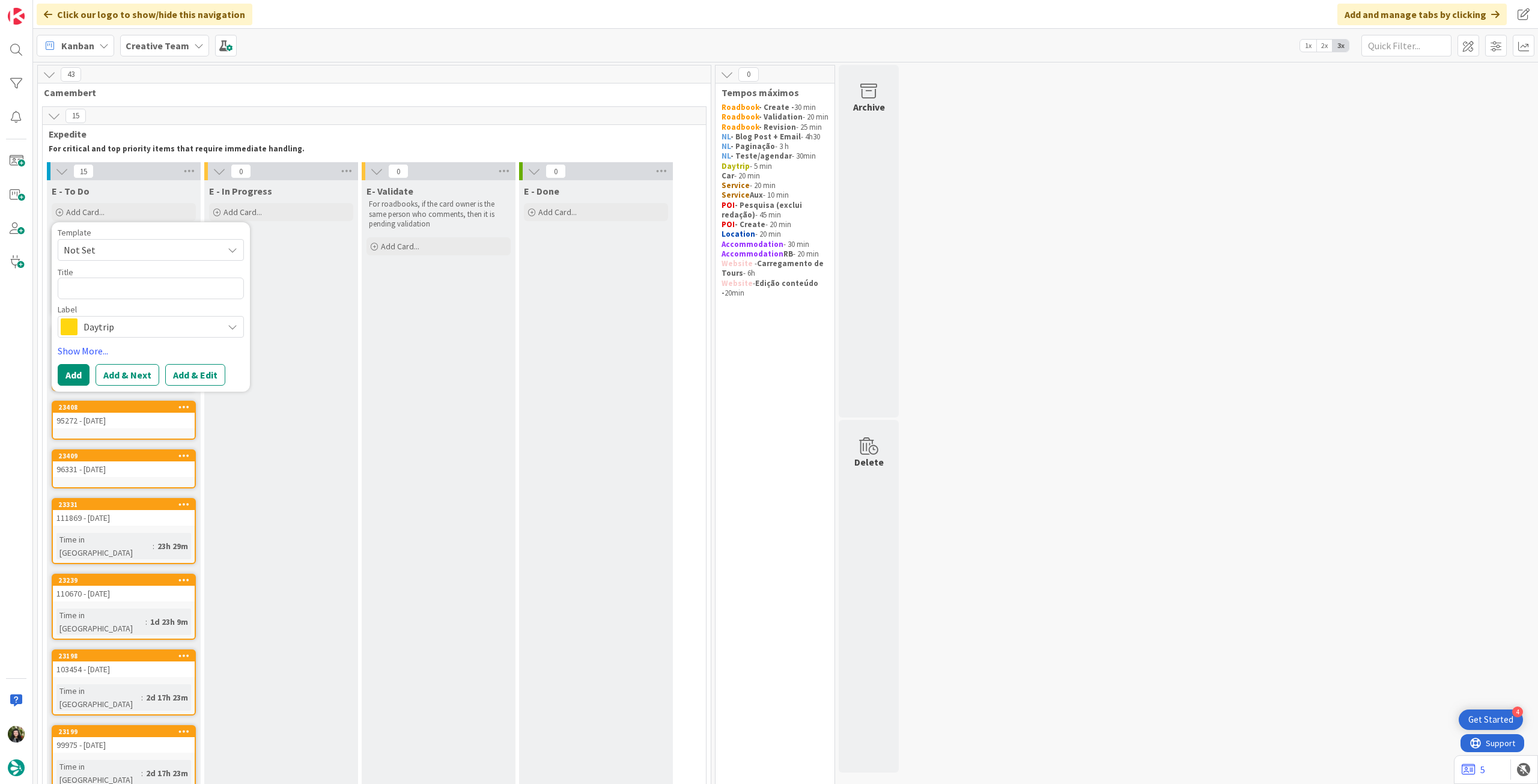
click at [134, 327] on span "Daytrip" at bounding box center [150, 327] width 133 height 17
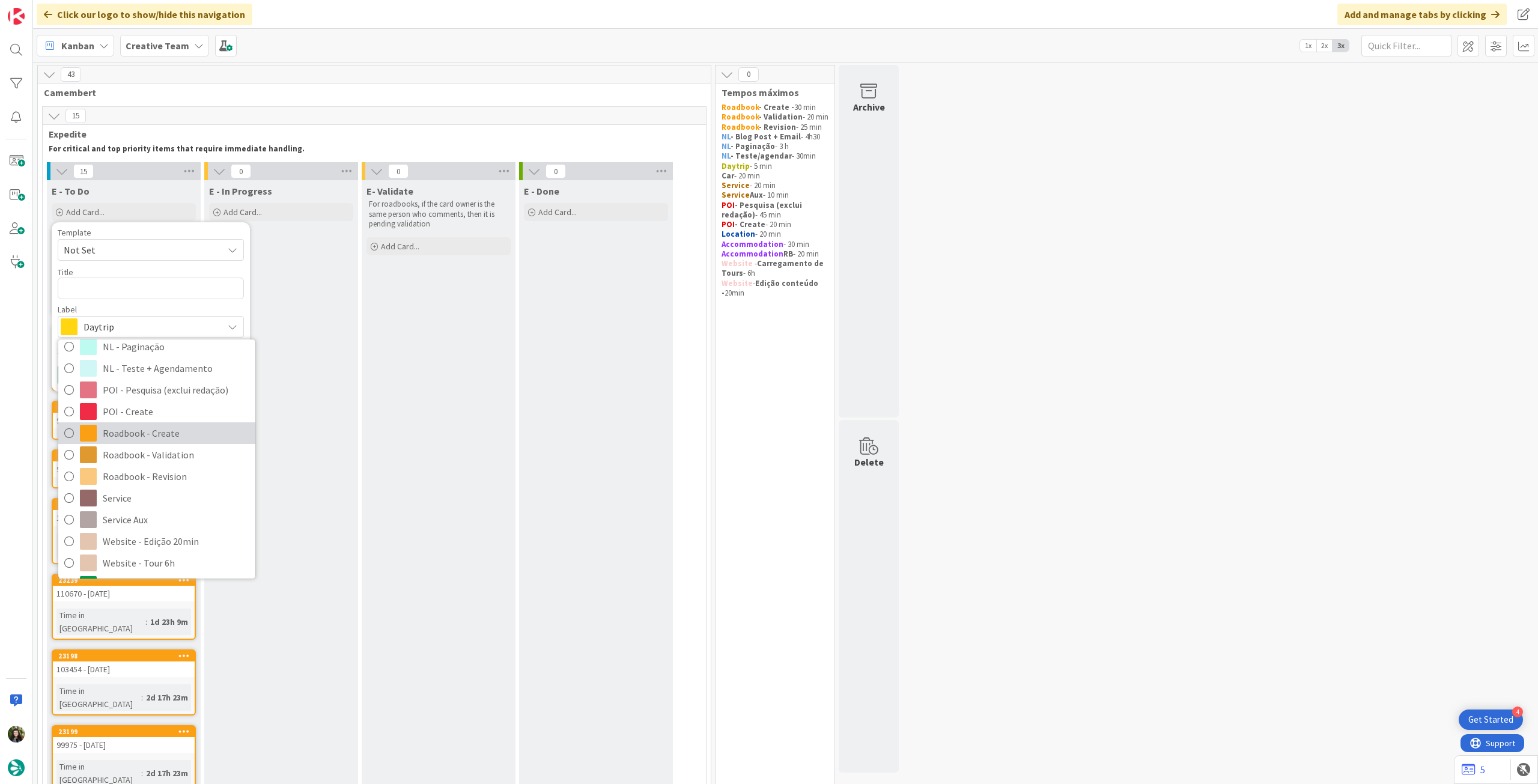
click at [187, 438] on span "Roadbook - Create" at bounding box center [176, 433] width 147 height 18
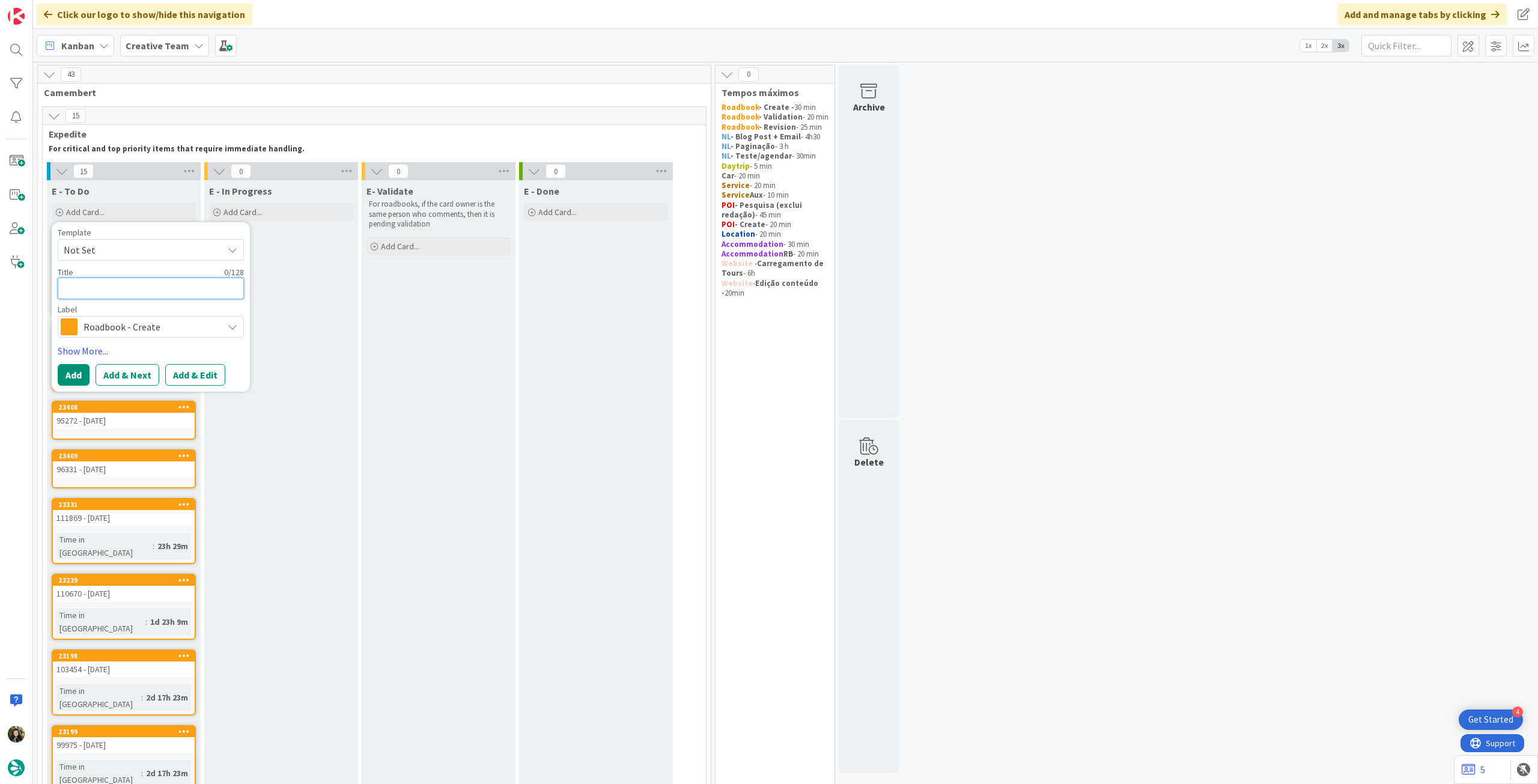
click at [148, 285] on textarea at bounding box center [151, 288] width 187 height 22
paste textarea "107362"
type textarea "x"
type textarea "107362"
type textarea "x"
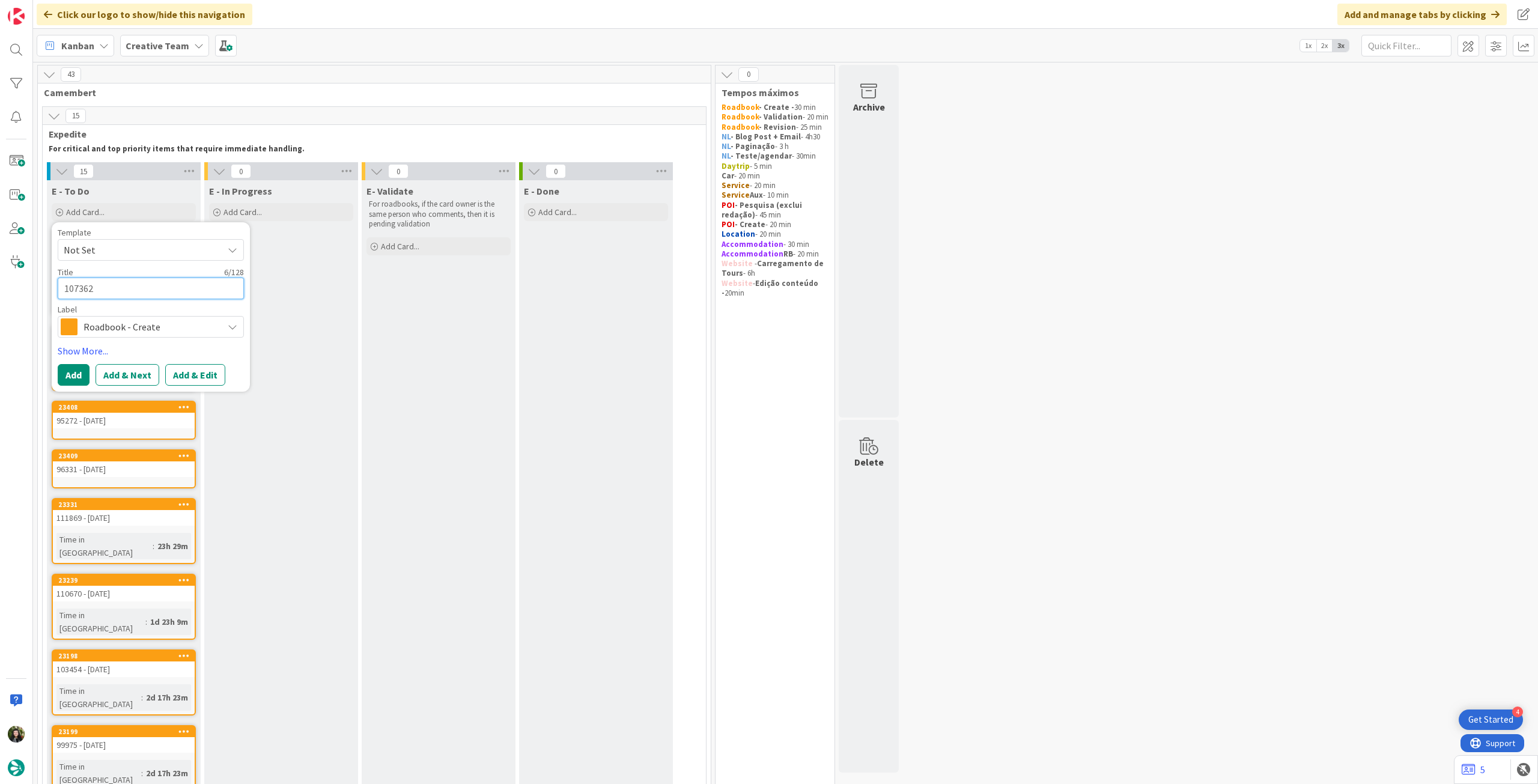
type textarea "107362"
type textarea "x"
type textarea "107362 -"
type textarea "x"
type textarea "107362 -"
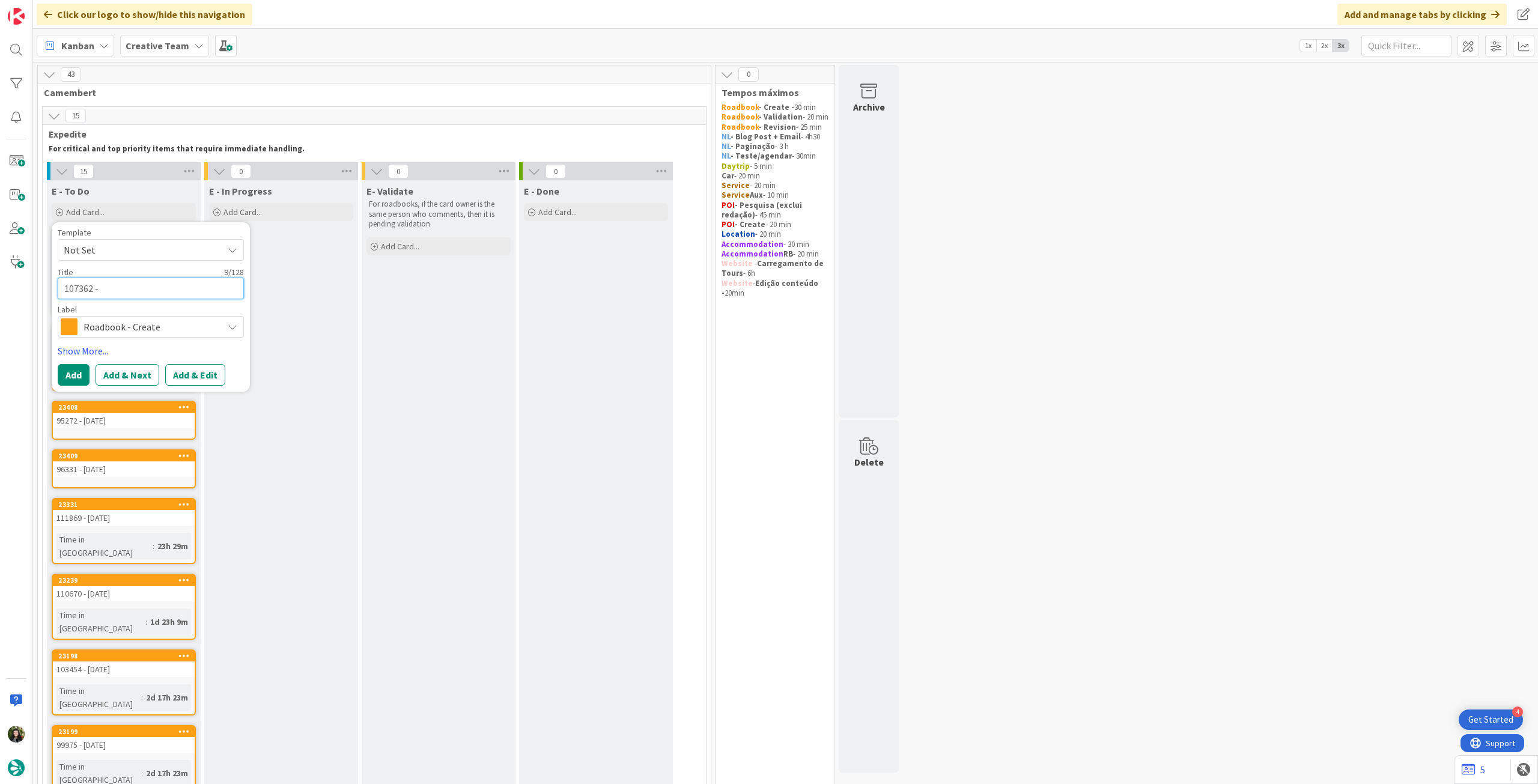
type textarea "x"
type textarea "107362 - 13"
type textarea "x"
type textarea "107362 - 13"
type textarea "x"
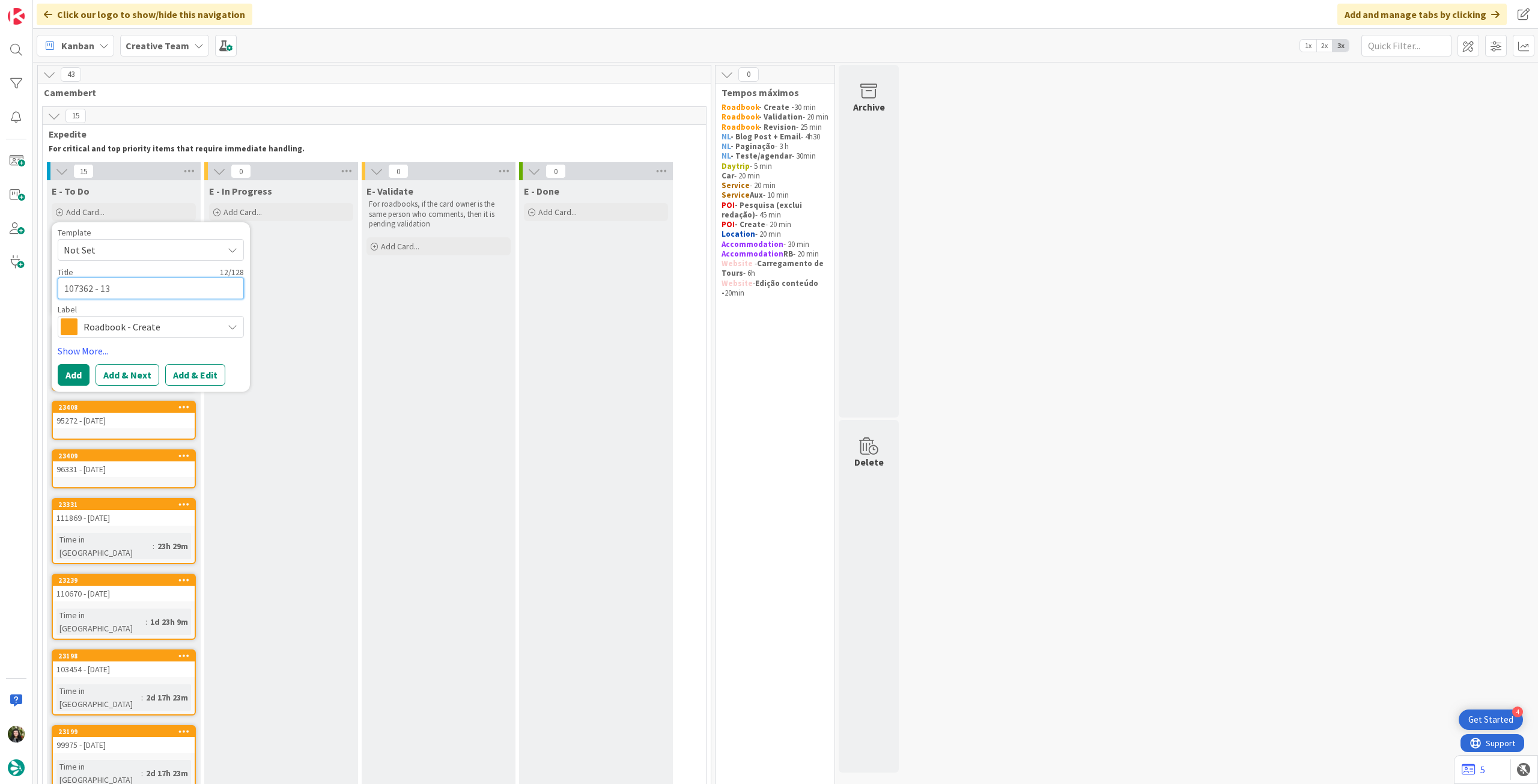
type textarea "107362 - 13 o"
type textarea "x"
type textarea "107362 - 13 oc"
type textarea "x"
type textarea "107362 - [DATE]"
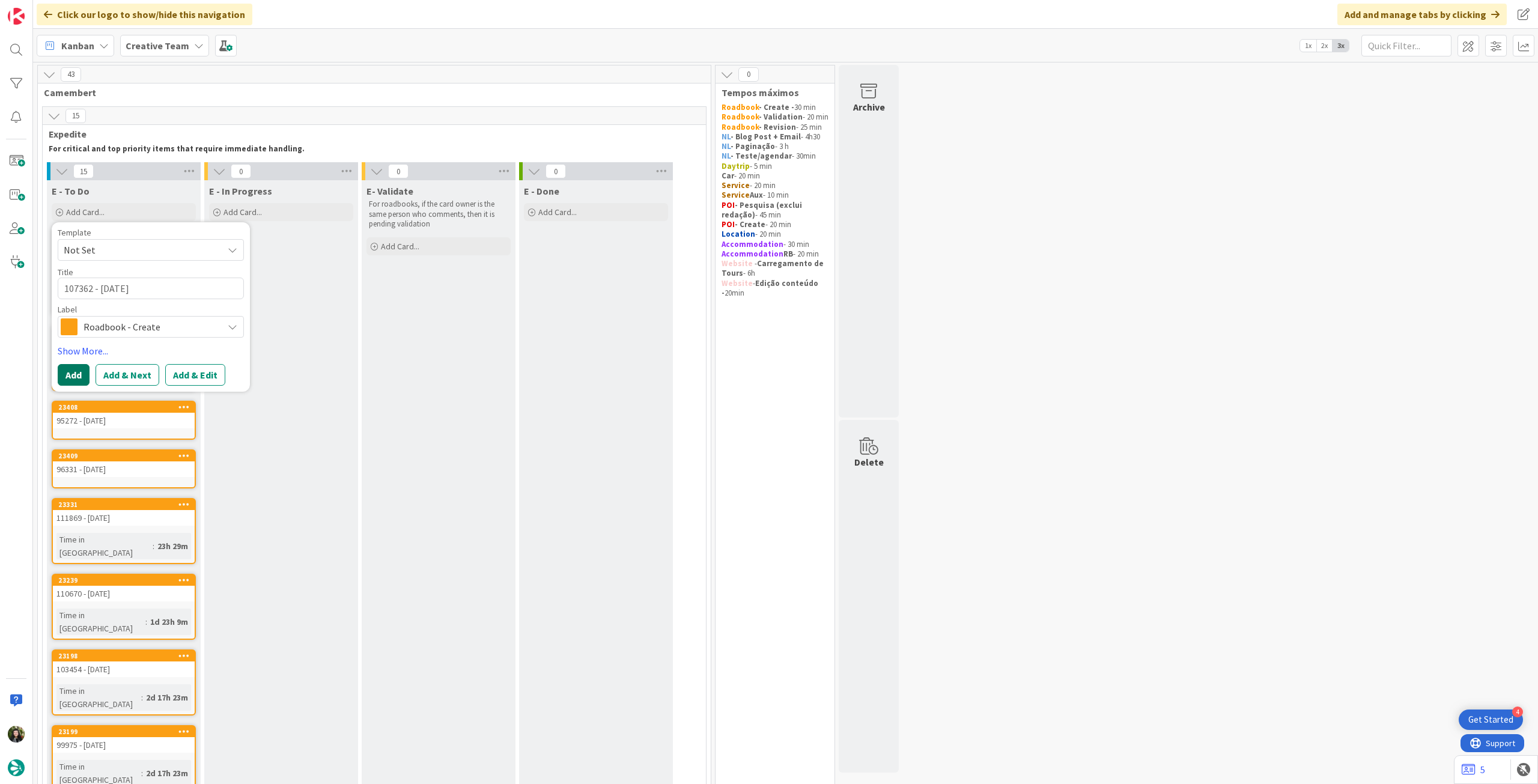
click at [66, 376] on button "Add" at bounding box center [74, 375] width 32 height 22
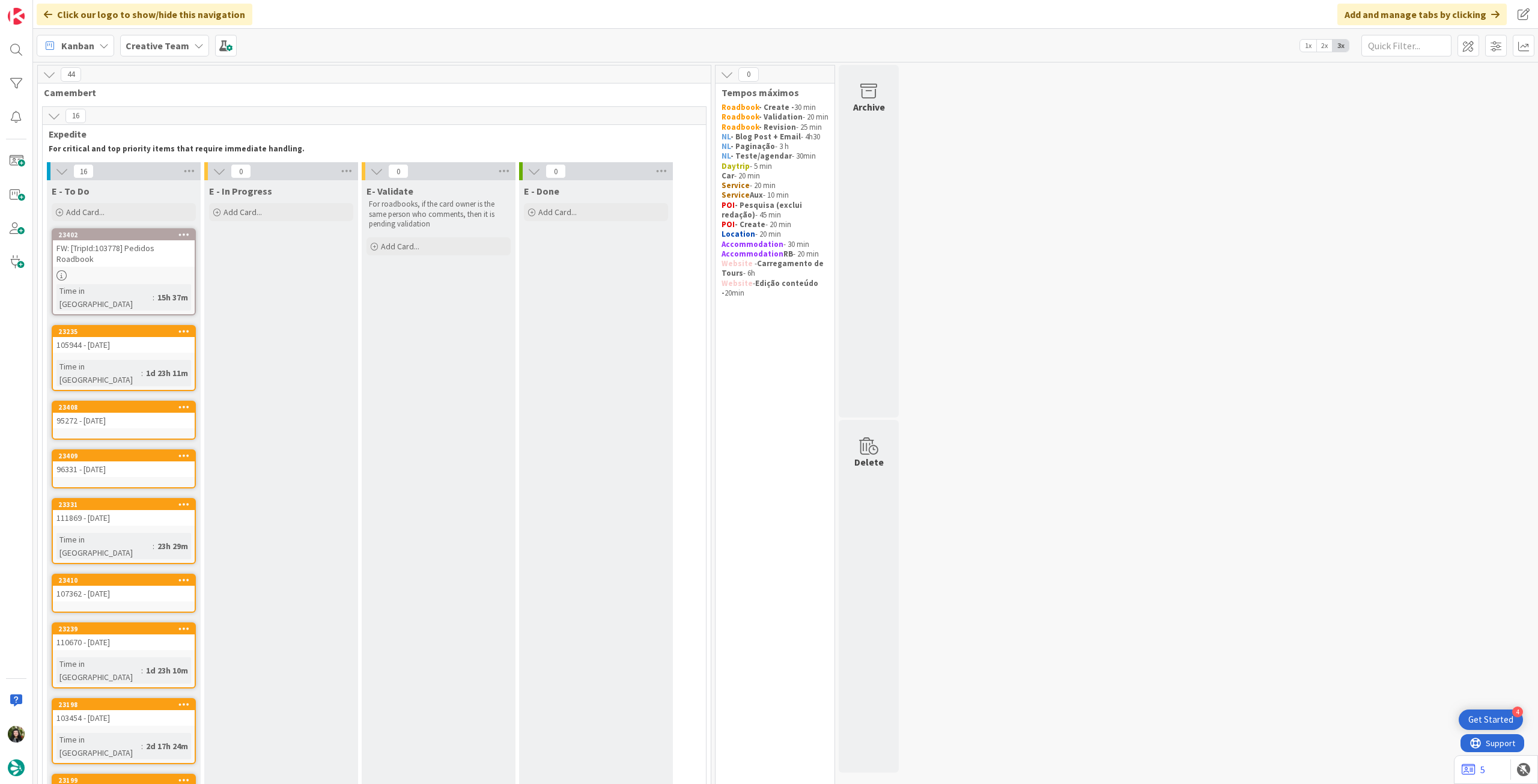
click at [169, 45] on b "Creative Team" at bounding box center [157, 46] width 64 height 12
click at [198, 167] on h4 "Creative Team - Análise" at bounding box center [216, 172] width 163 height 12
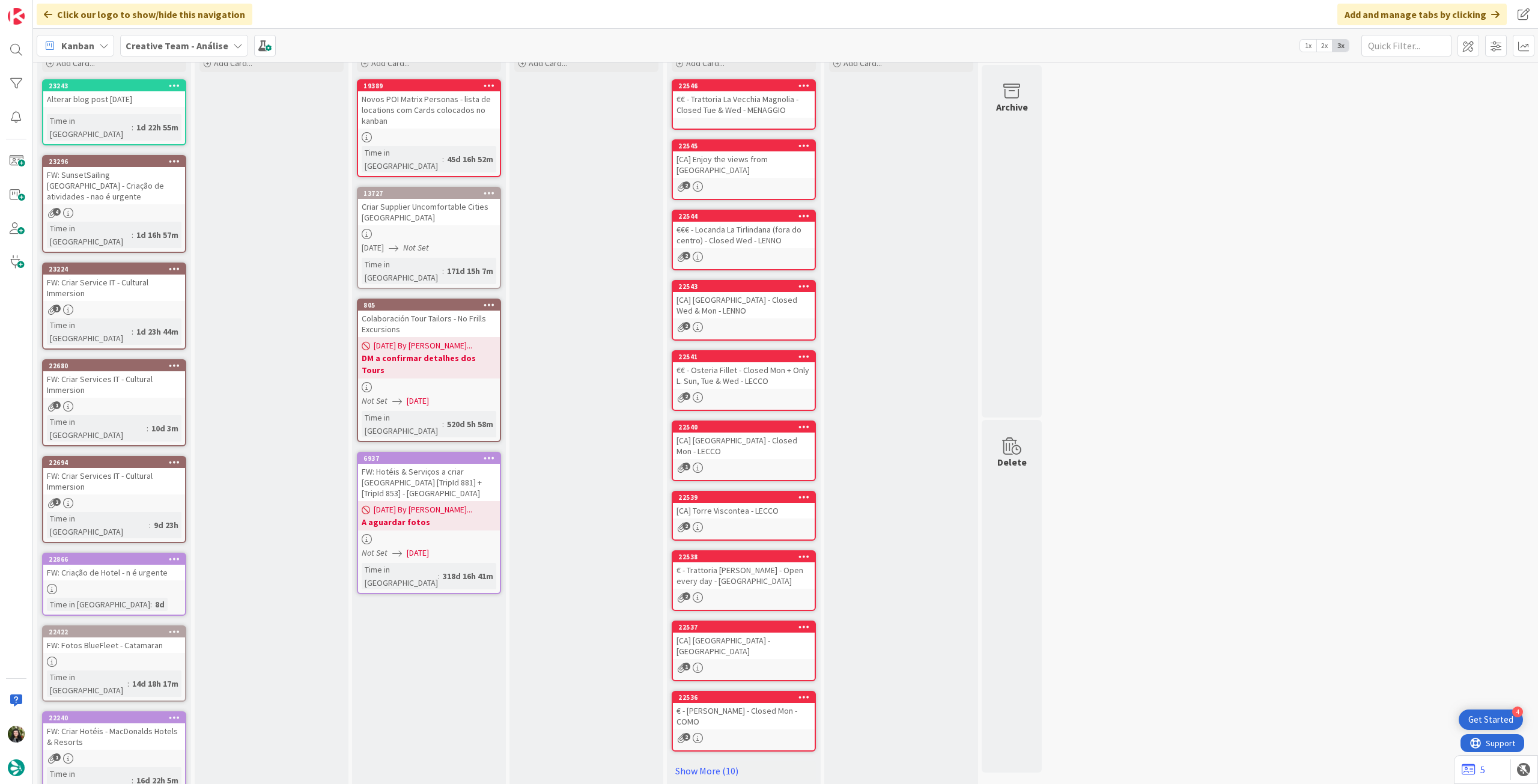
scroll to position [52, 0]
click at [195, 46] on b "Creative Team - Análise" at bounding box center [177, 46] width 103 height 12
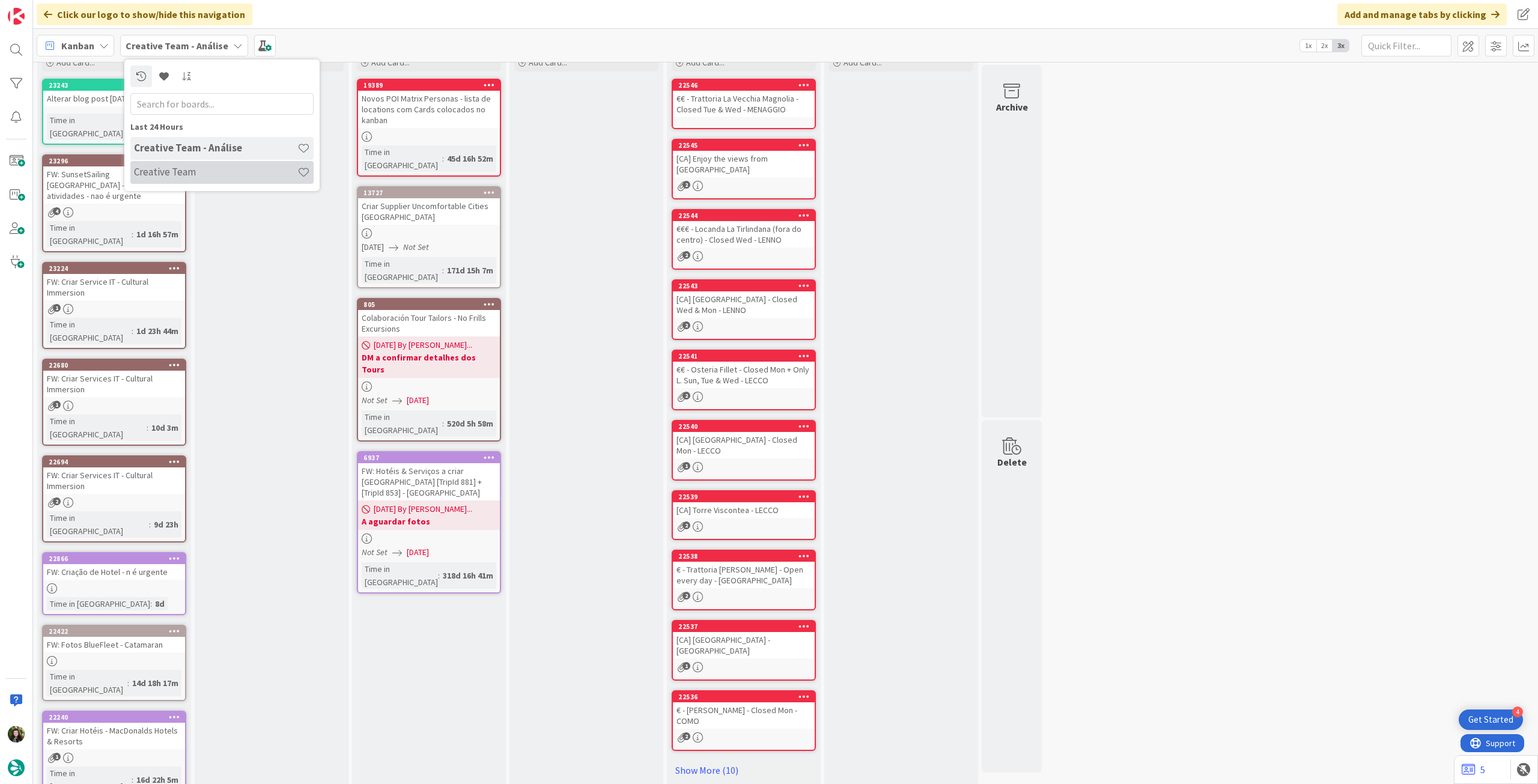
click at [203, 167] on h4 "Creative Team" at bounding box center [216, 172] width 163 height 12
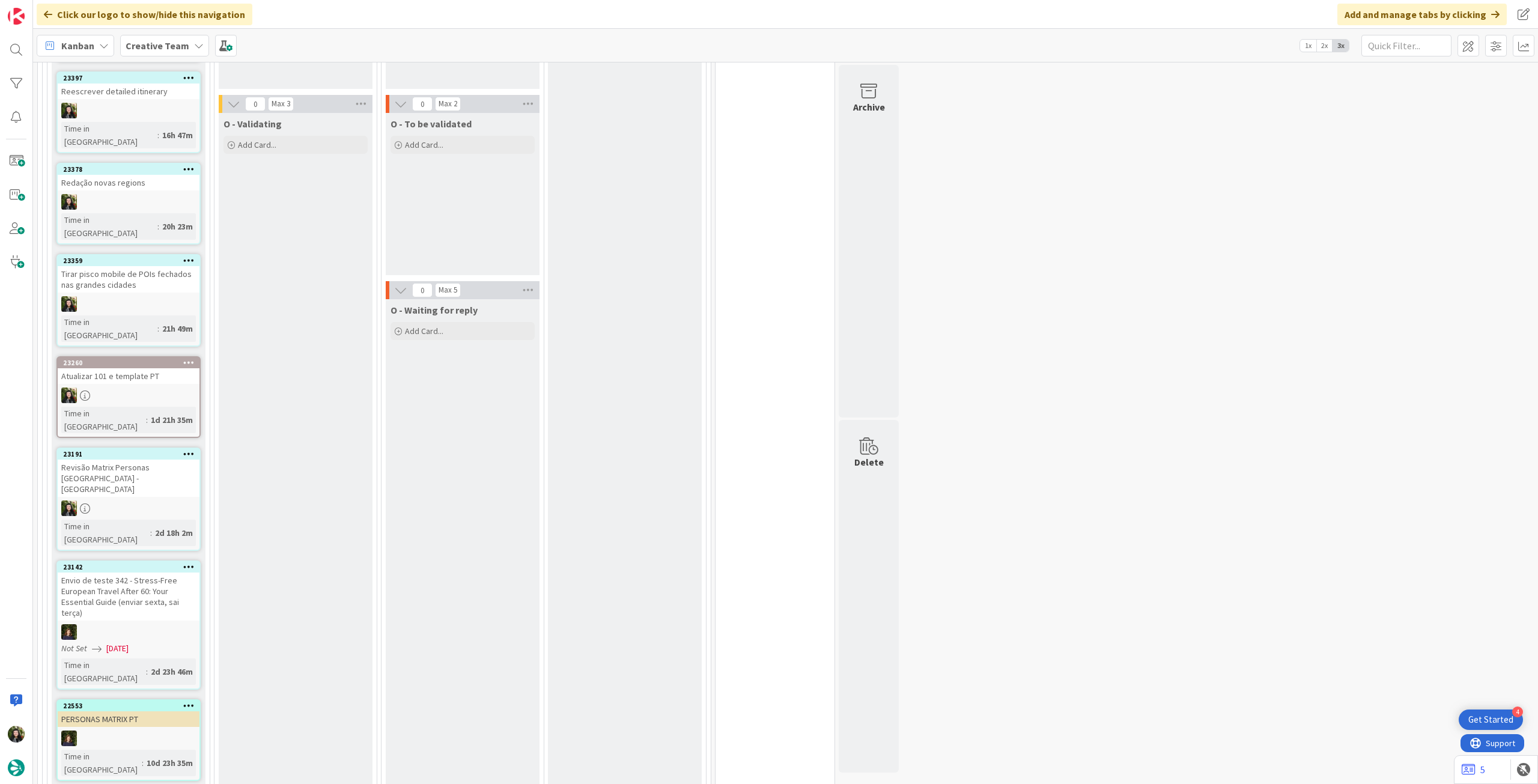
scroll to position [1281, 0]
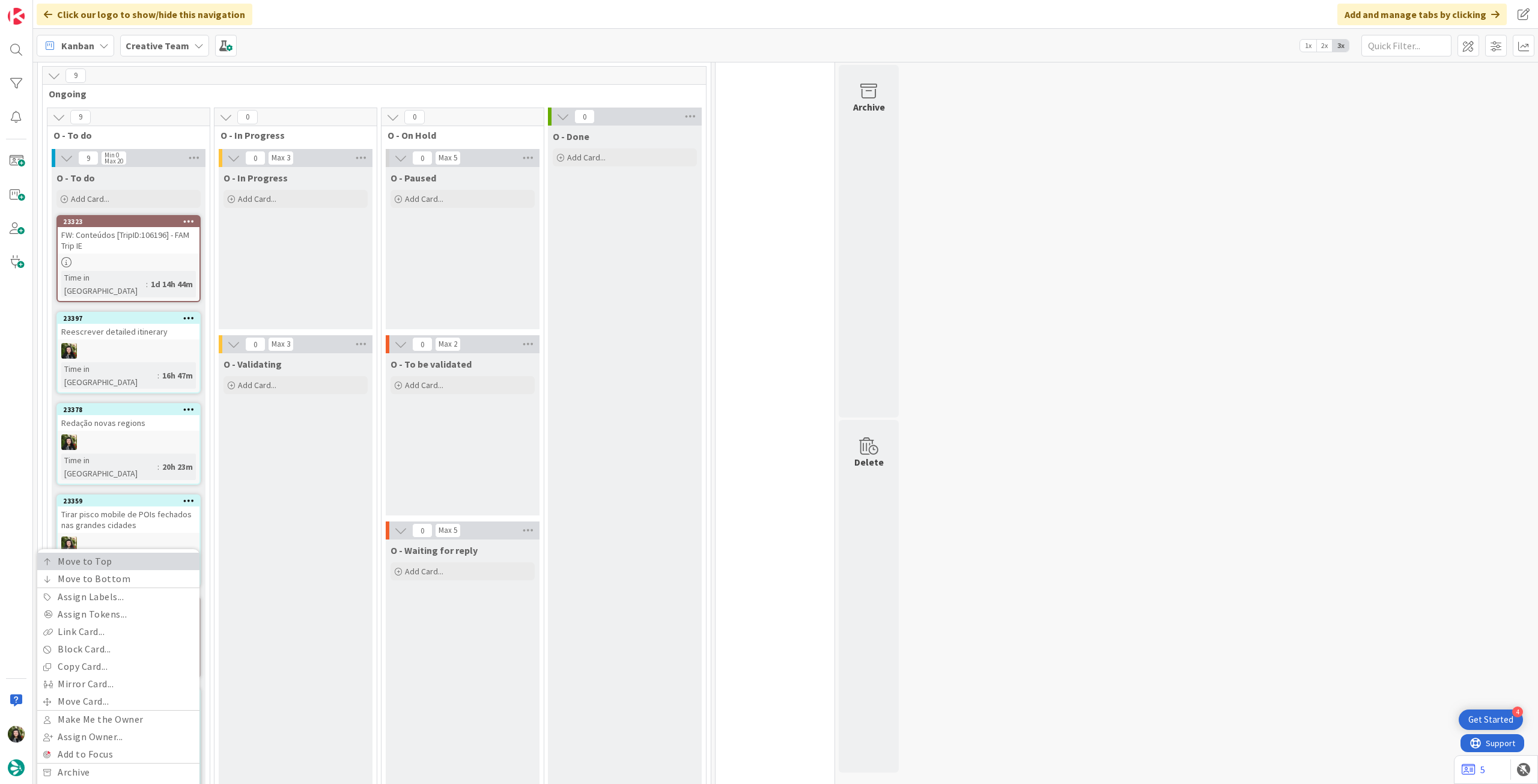
click at [141, 438] on link "Move to Top" at bounding box center [119, 561] width 163 height 17
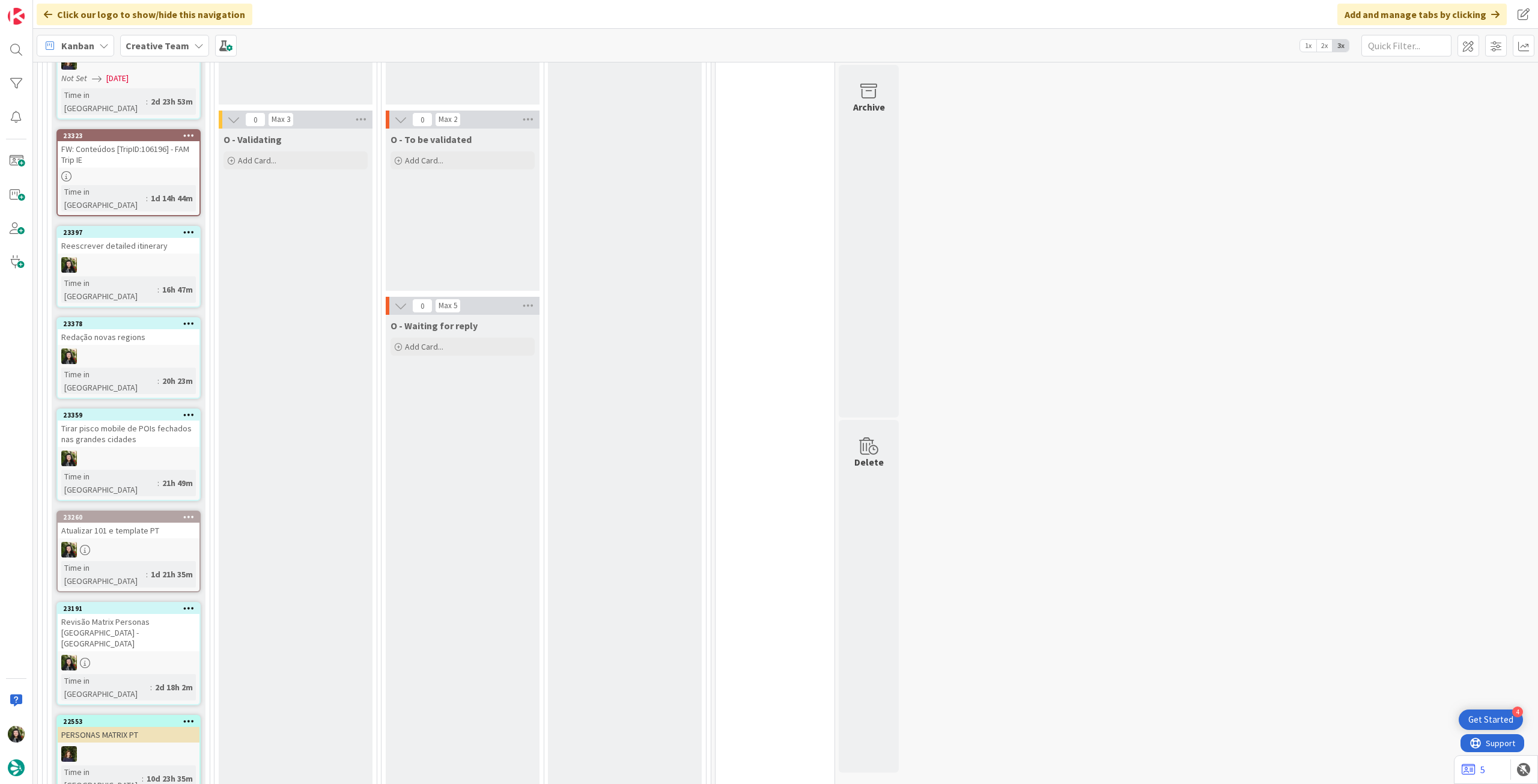
scroll to position [1361, 0]
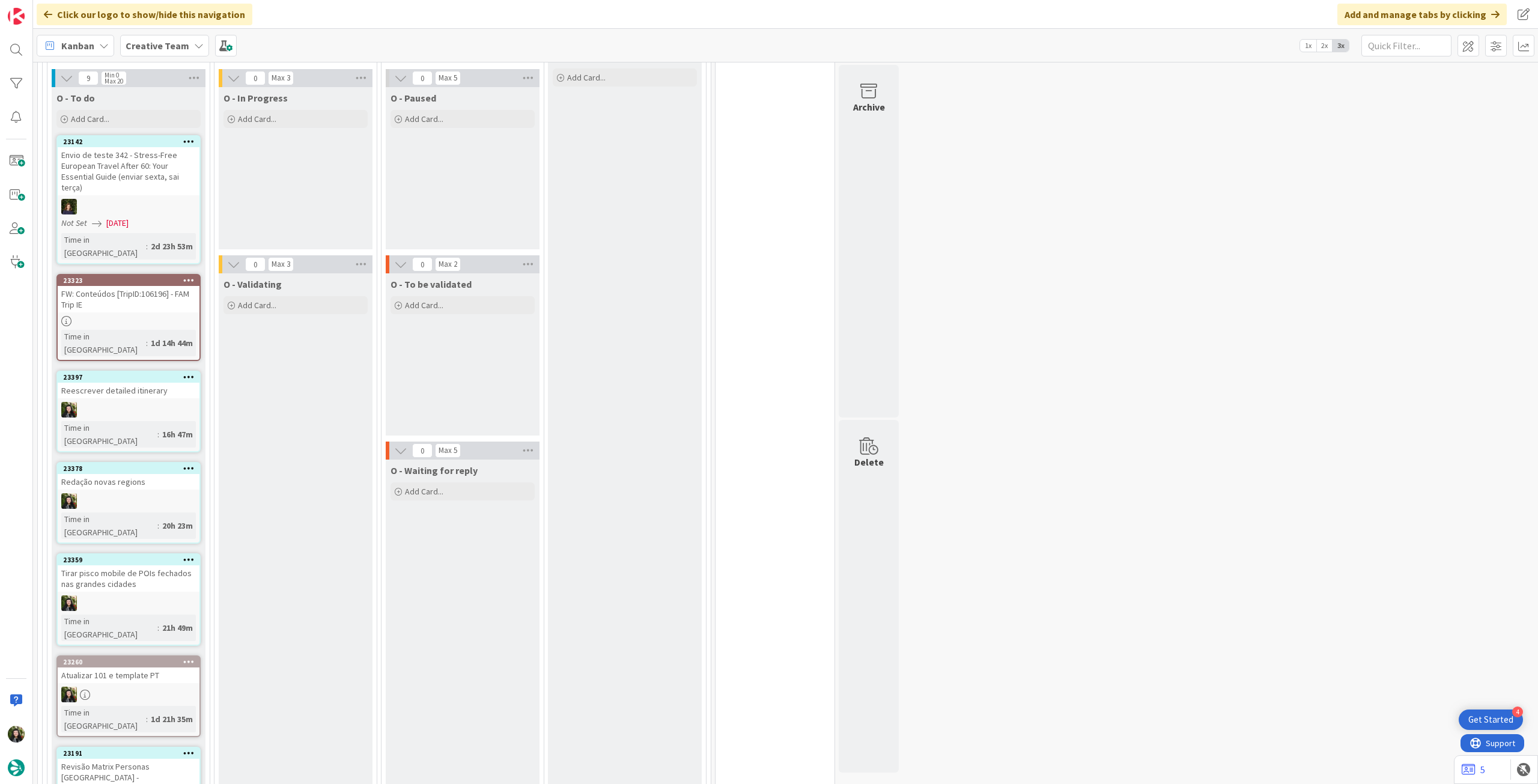
click at [150, 438] on link "Move to Top" at bounding box center [119, 711] width 163 height 17
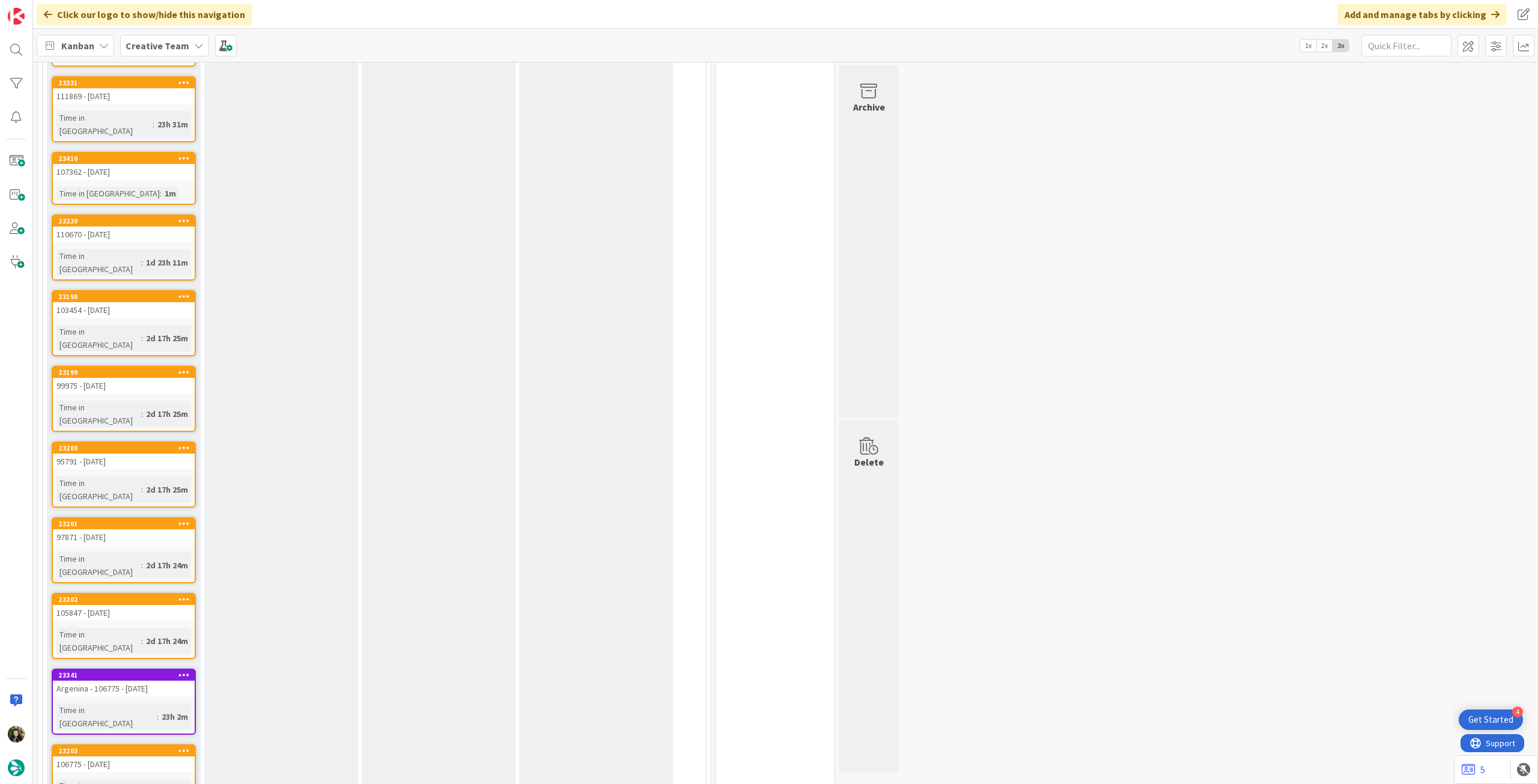
scroll to position [0, 0]
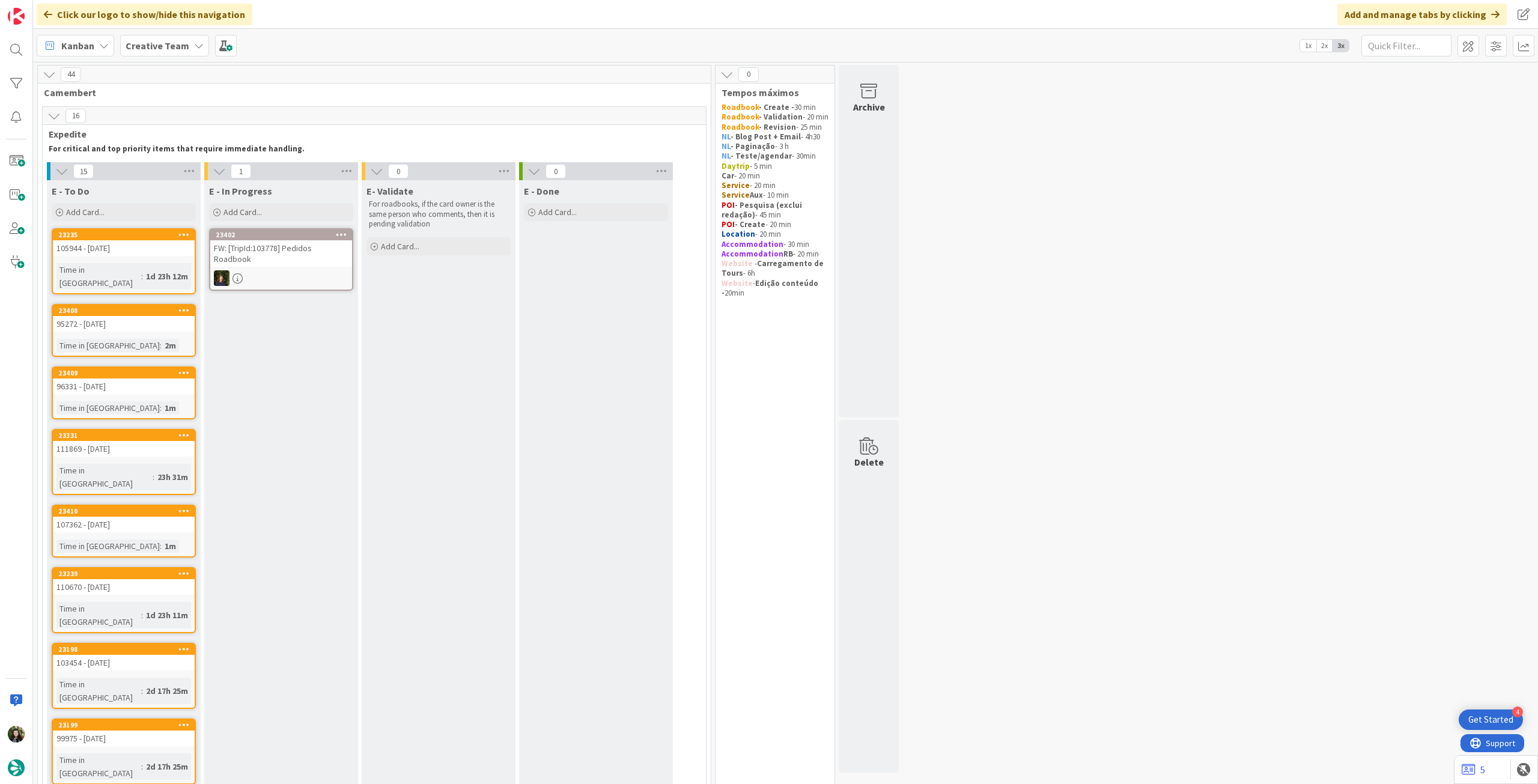
click at [141, 46] on b "Creative Team" at bounding box center [157, 46] width 64 height 12
click at [166, 165] on div "Creative Team - Análise" at bounding box center [221, 172] width 183 height 23
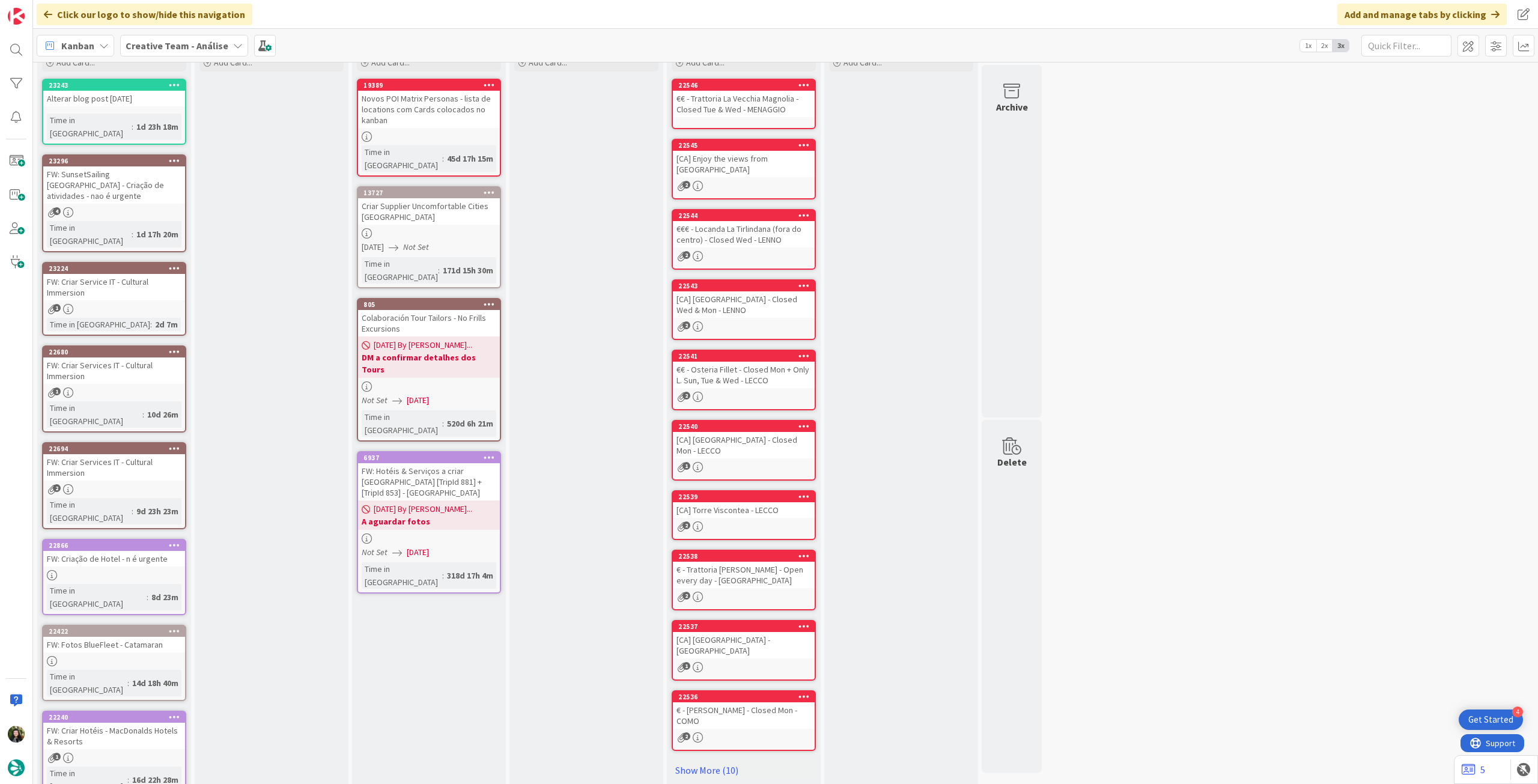
click at [206, 52] on span "Creative Team - Análise" at bounding box center [177, 45] width 103 height 14
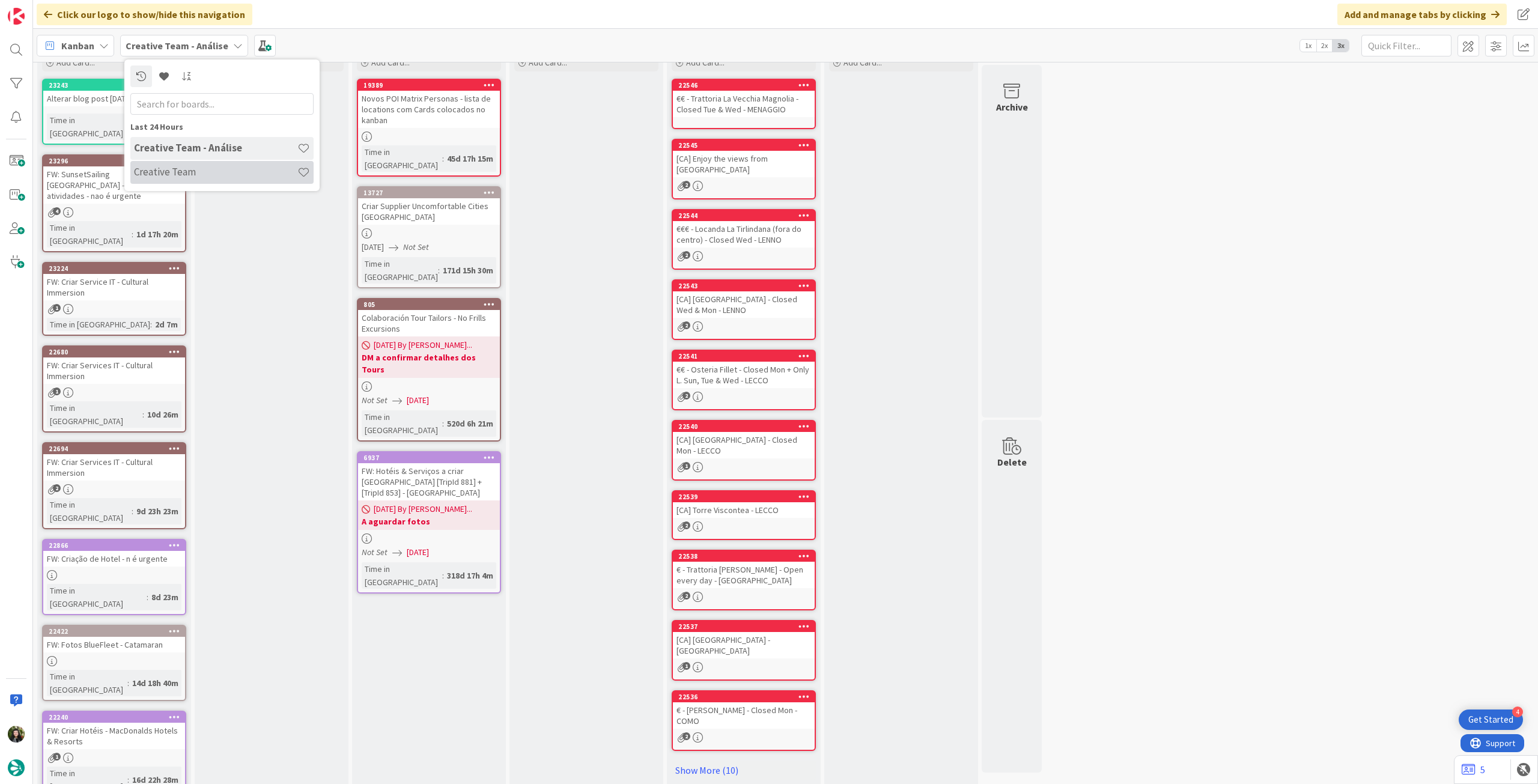
click at [214, 165] on div "Creative Team" at bounding box center [221, 172] width 183 height 23
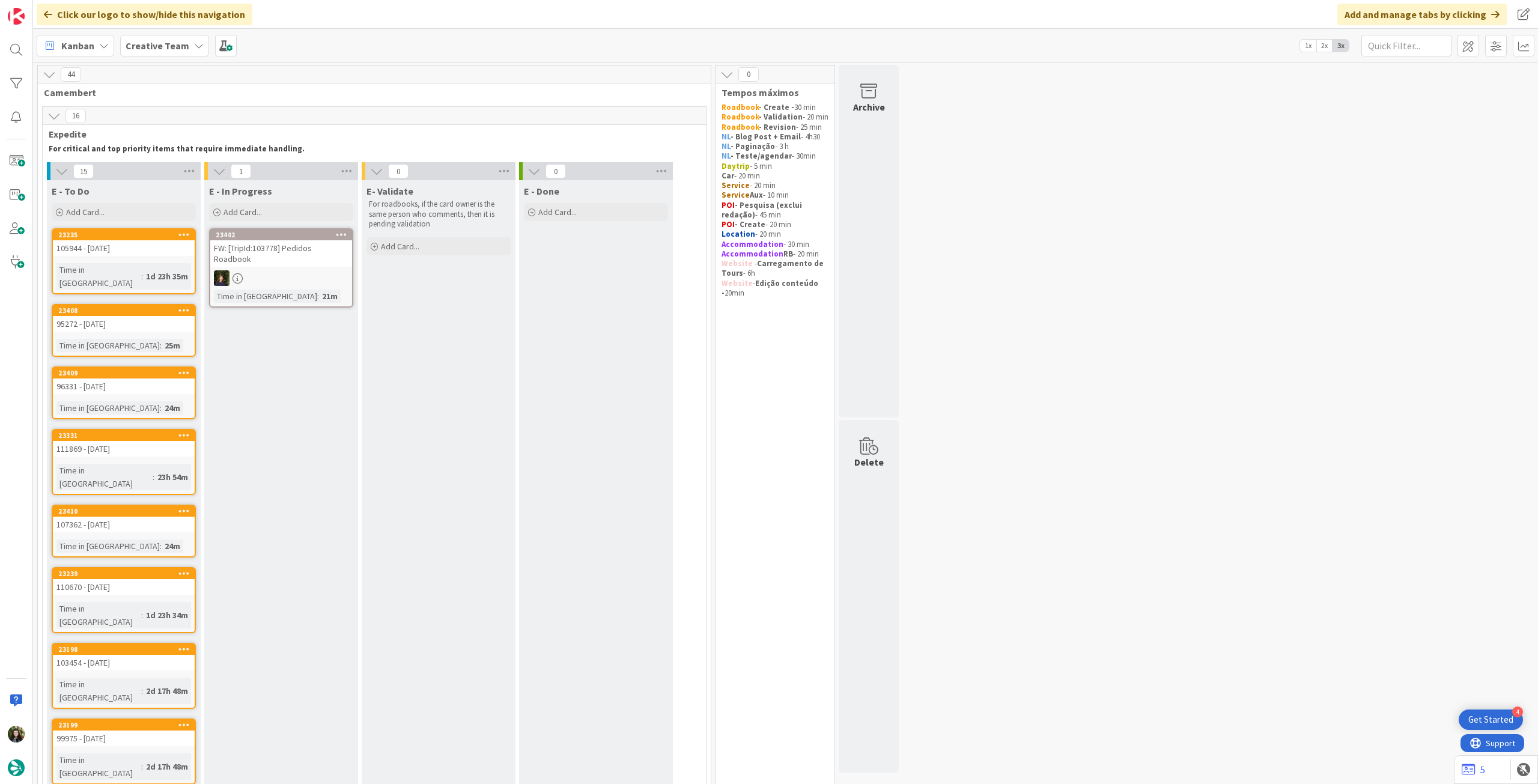
click at [156, 55] on div "Creative Team" at bounding box center [164, 46] width 89 height 22
click at [196, 157] on div "Creative Team" at bounding box center [221, 148] width 183 height 23
click at [163, 36] on div "Creative Team" at bounding box center [164, 46] width 89 height 22
click at [196, 177] on h4 "Creative Team - Análise" at bounding box center [216, 172] width 163 height 12
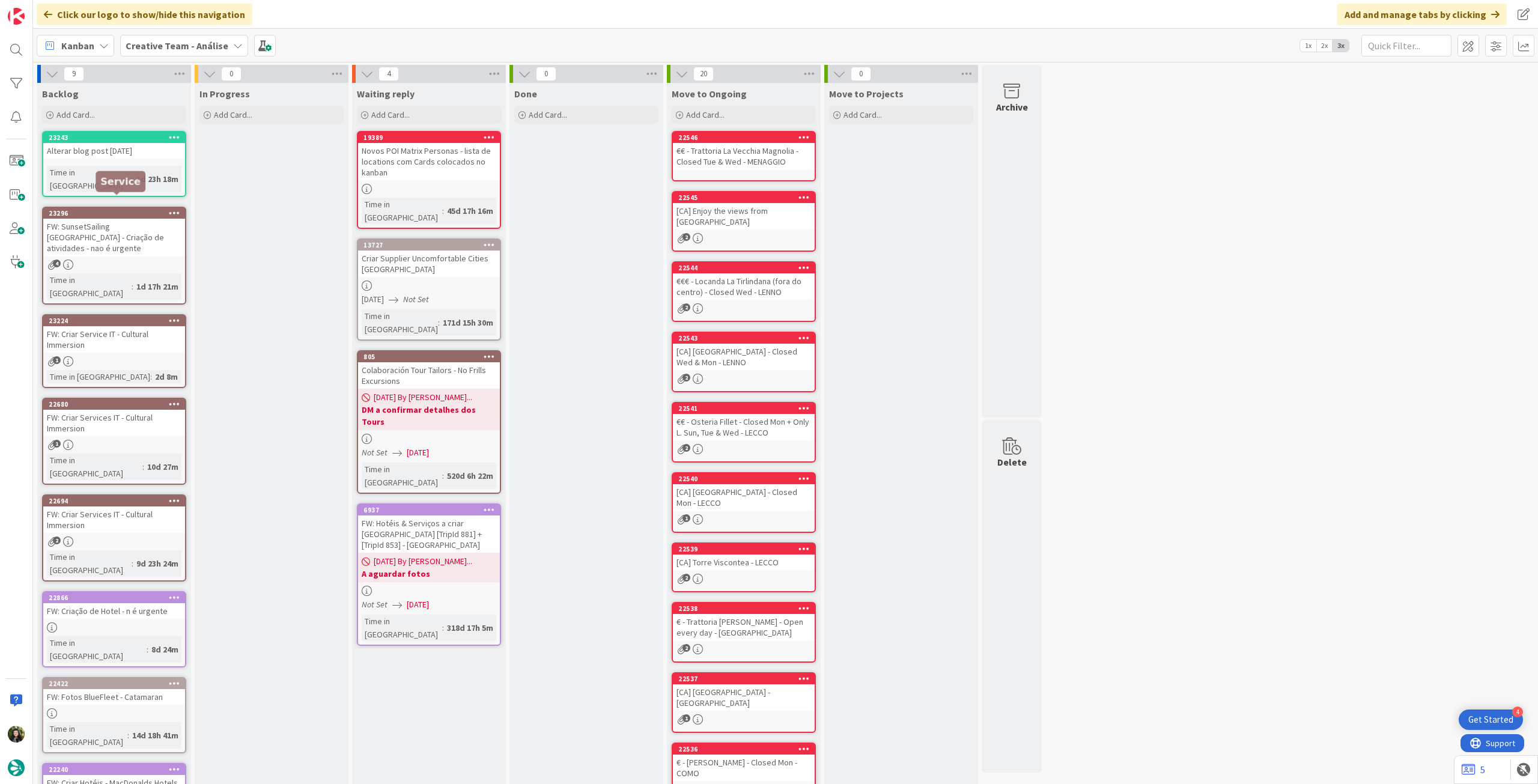
click at [133, 172] on div "1d 23h 18m" at bounding box center [158, 179] width 48 height 13
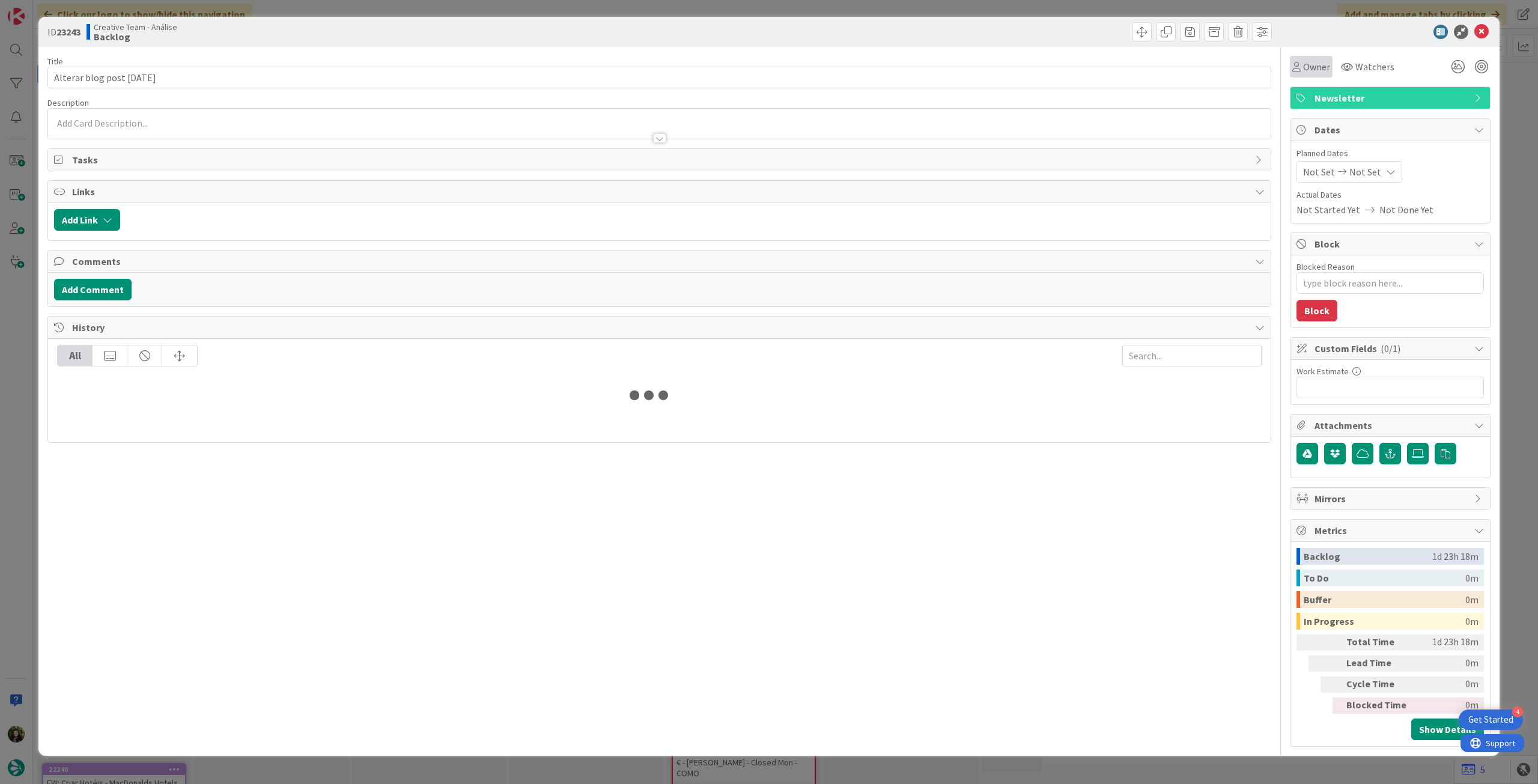
click at [922, 70] on icon at bounding box center [1297, 67] width 8 height 10
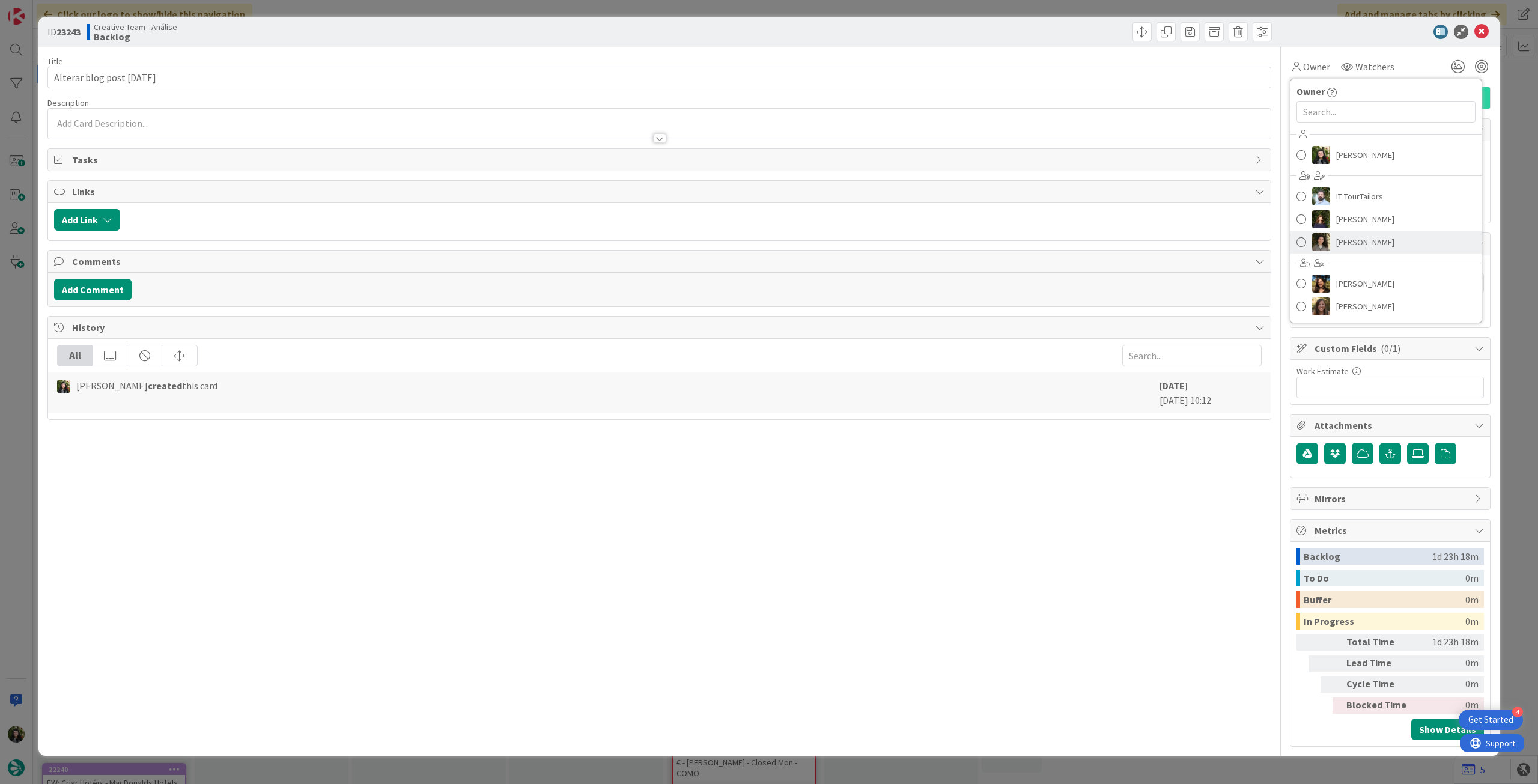
click at [922, 248] on span "[PERSON_NAME]" at bounding box center [1366, 242] width 58 height 18
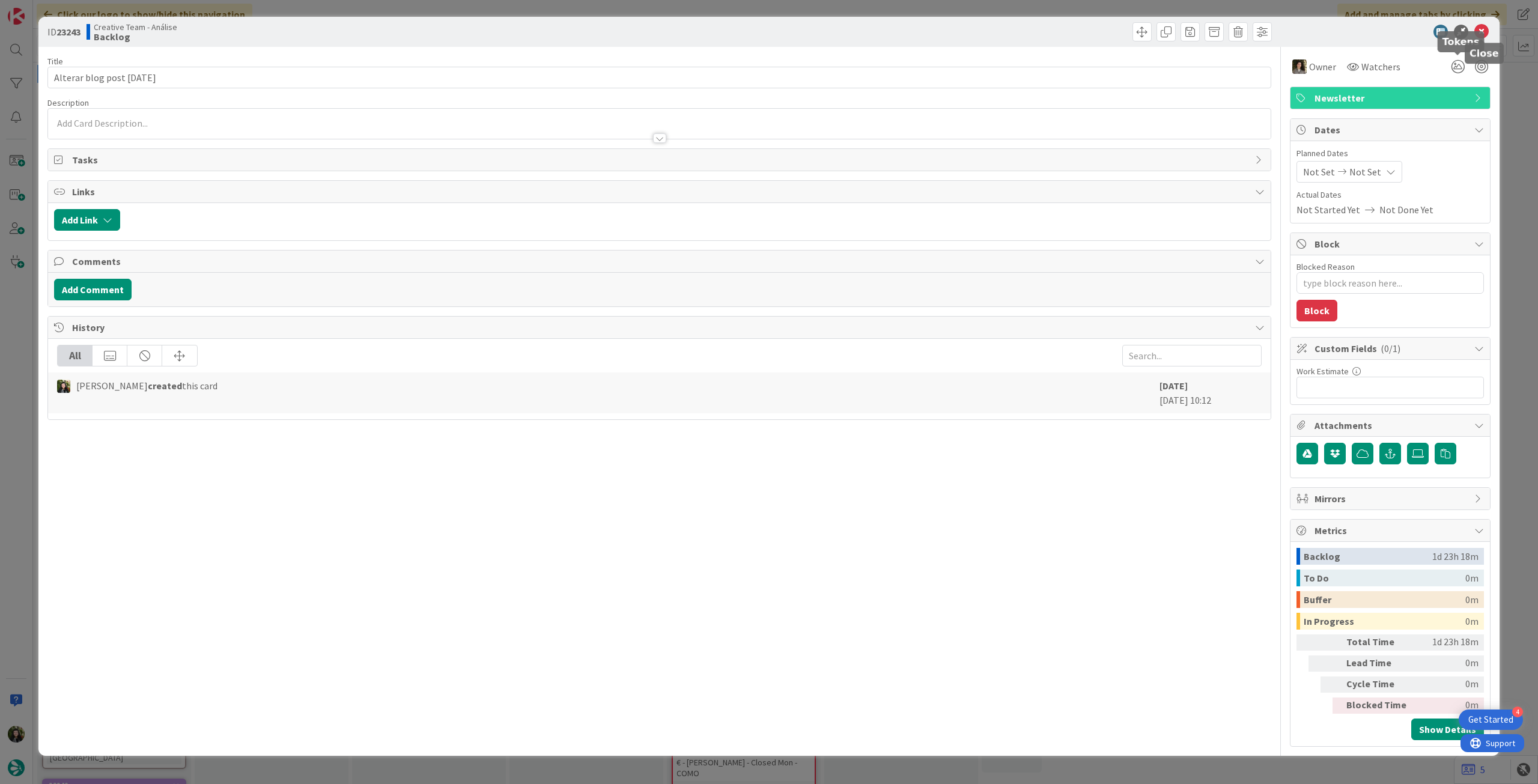
type textarea "x"
click at [922, 26] on icon at bounding box center [1481, 31] width 14 height 14
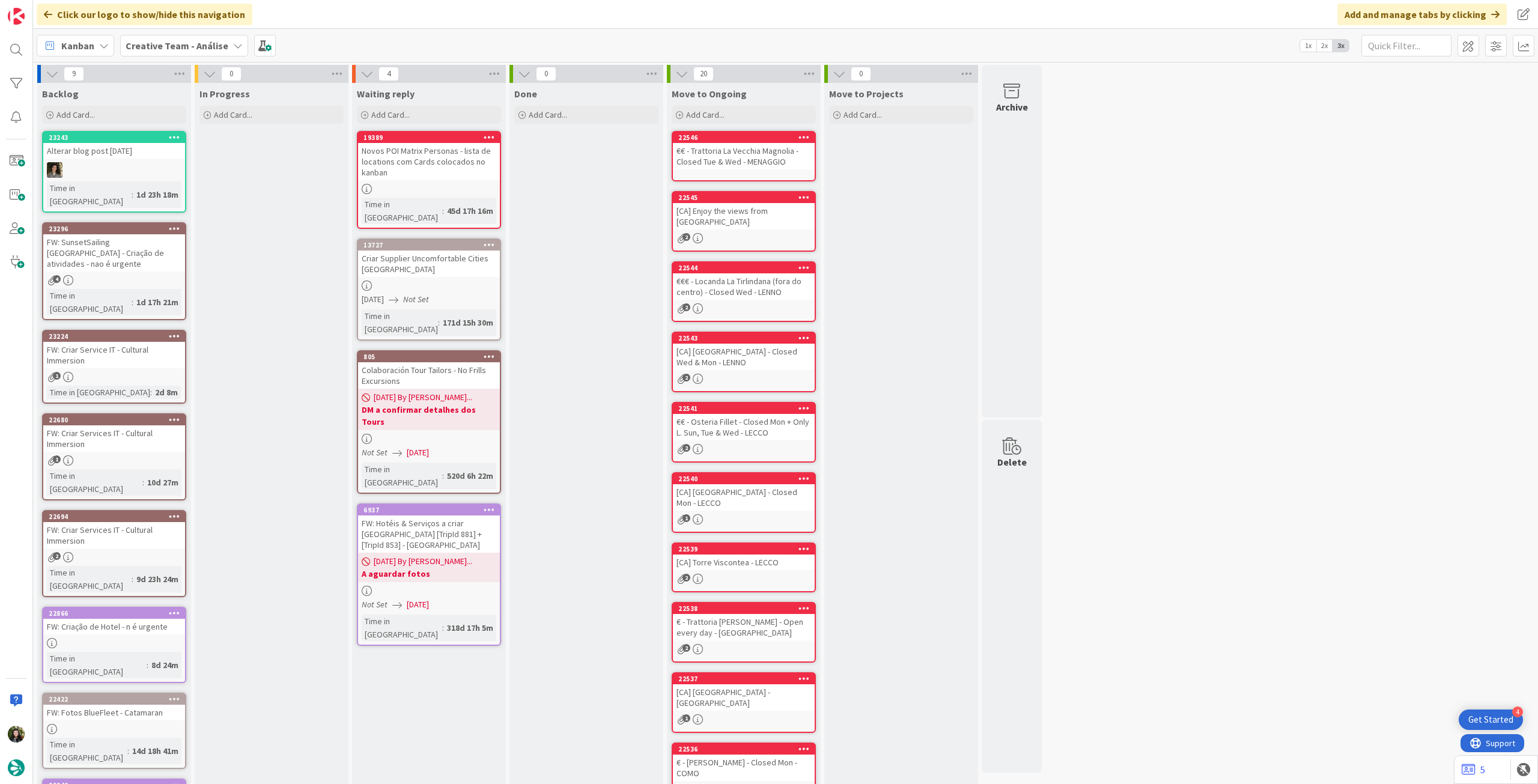
click at [152, 36] on div "Creative Team - Análise" at bounding box center [184, 46] width 128 height 22
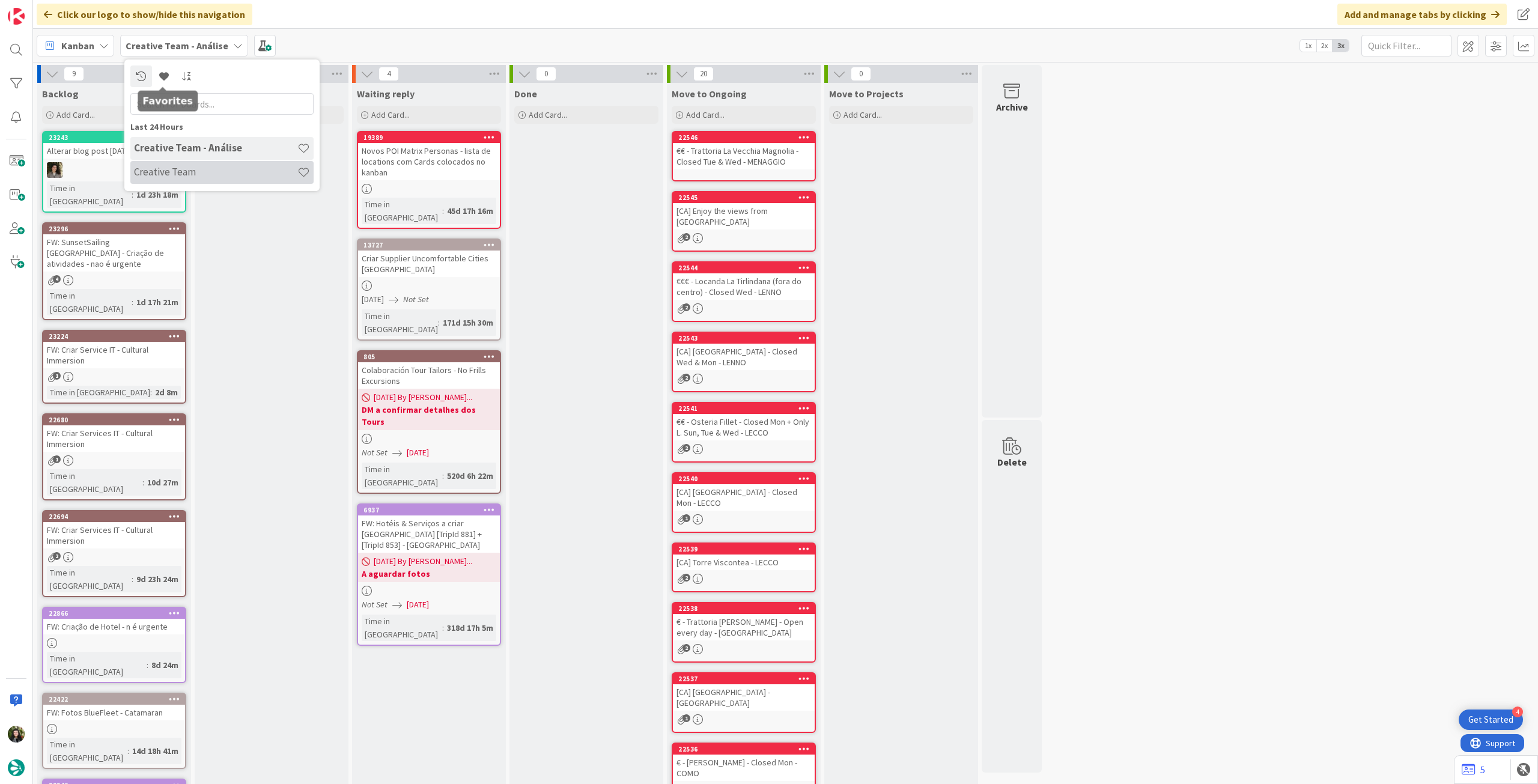
click at [196, 175] on h4 "Creative Team" at bounding box center [216, 172] width 163 height 12
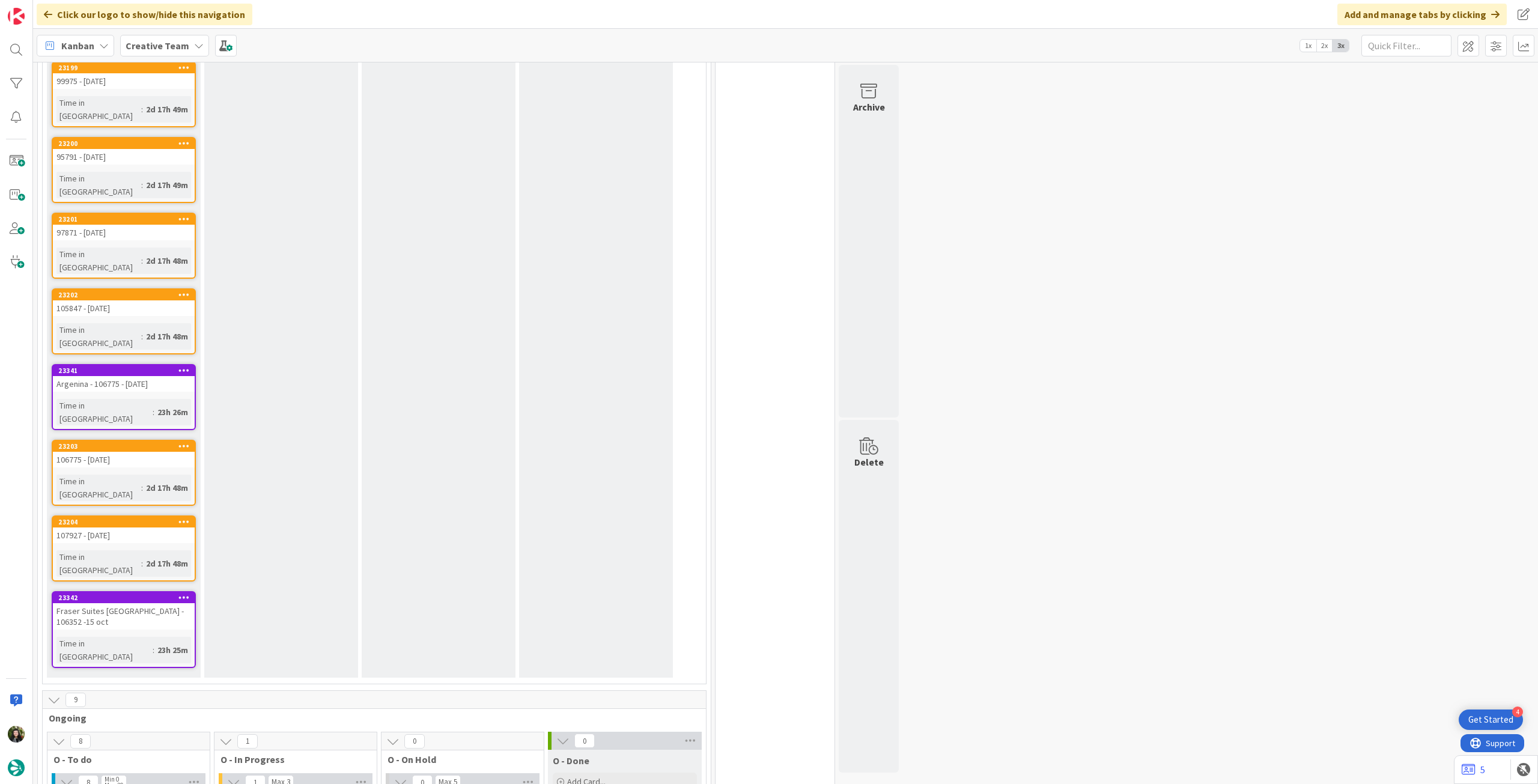
scroll to position [640, 0]
